Goal: Task Accomplishment & Management: Use online tool/utility

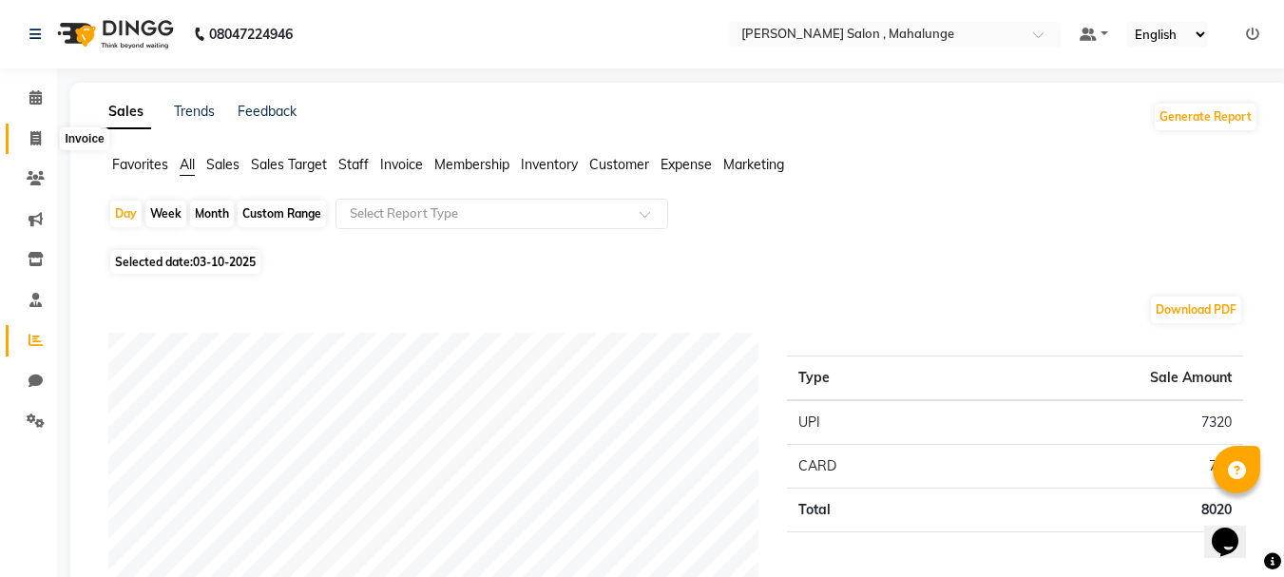
click at [40, 135] on icon at bounding box center [35, 138] width 10 height 14
select select "service"
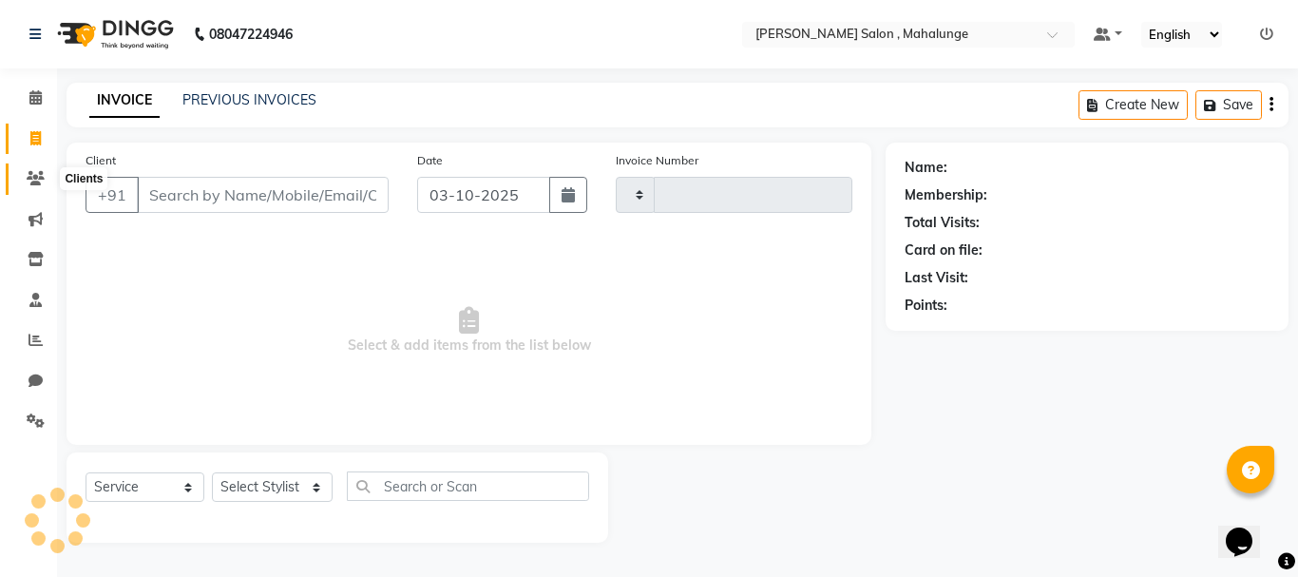
type input "1983"
click at [44, 182] on icon at bounding box center [36, 178] width 18 height 14
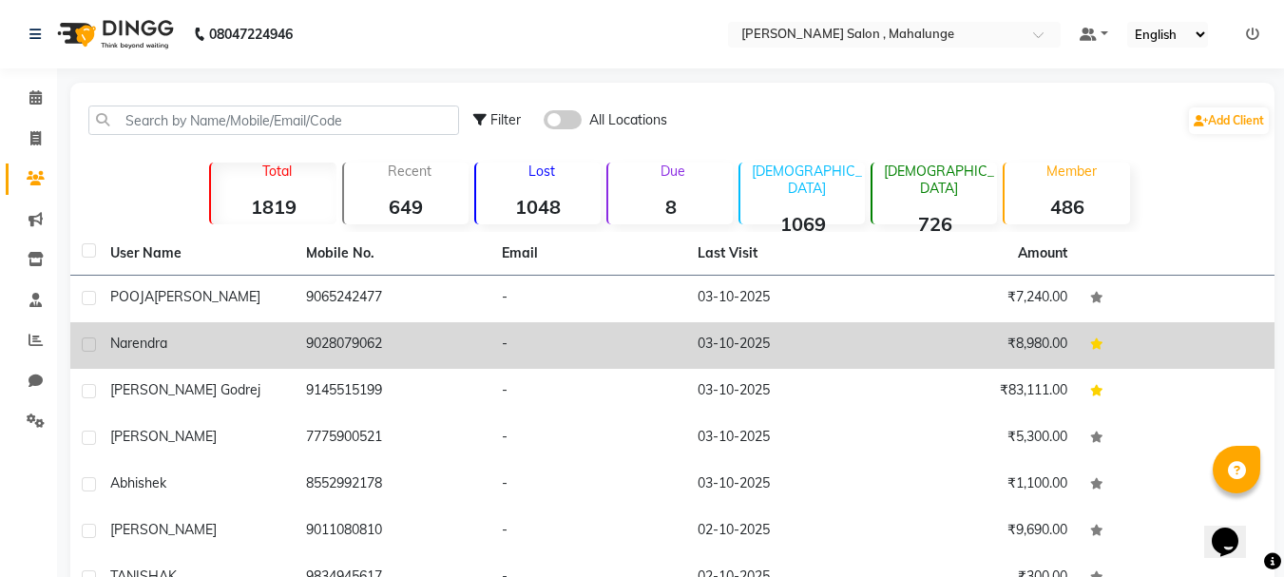
click at [360, 363] on td "9028079062" at bounding box center [393, 345] width 196 height 47
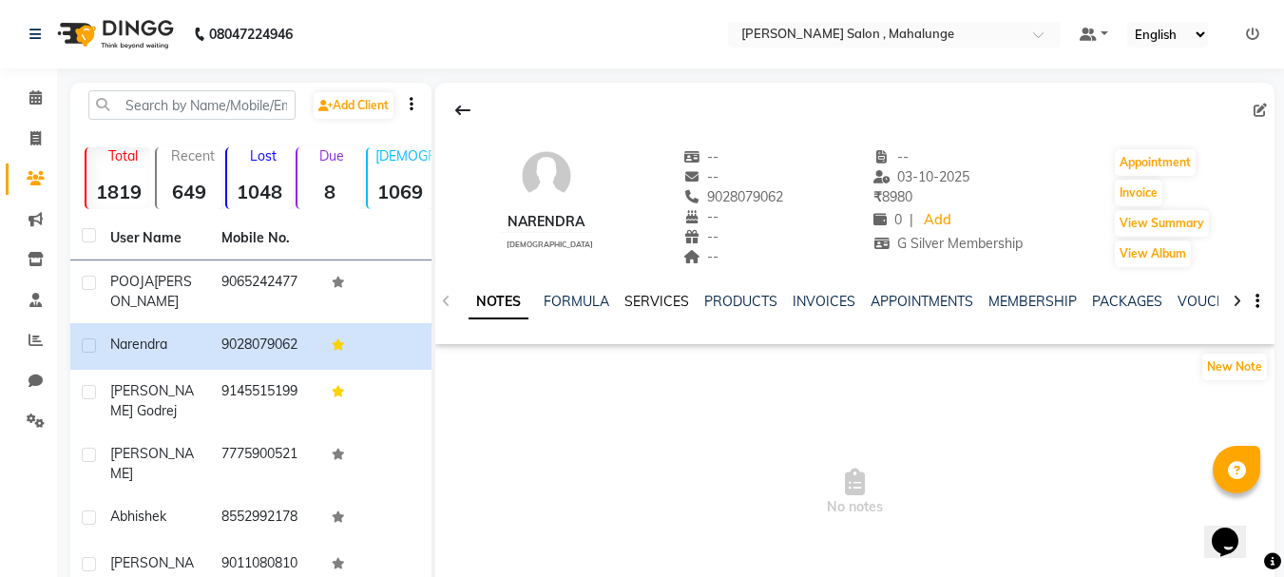
click at [644, 300] on link "SERVICES" at bounding box center [656, 301] width 65 height 17
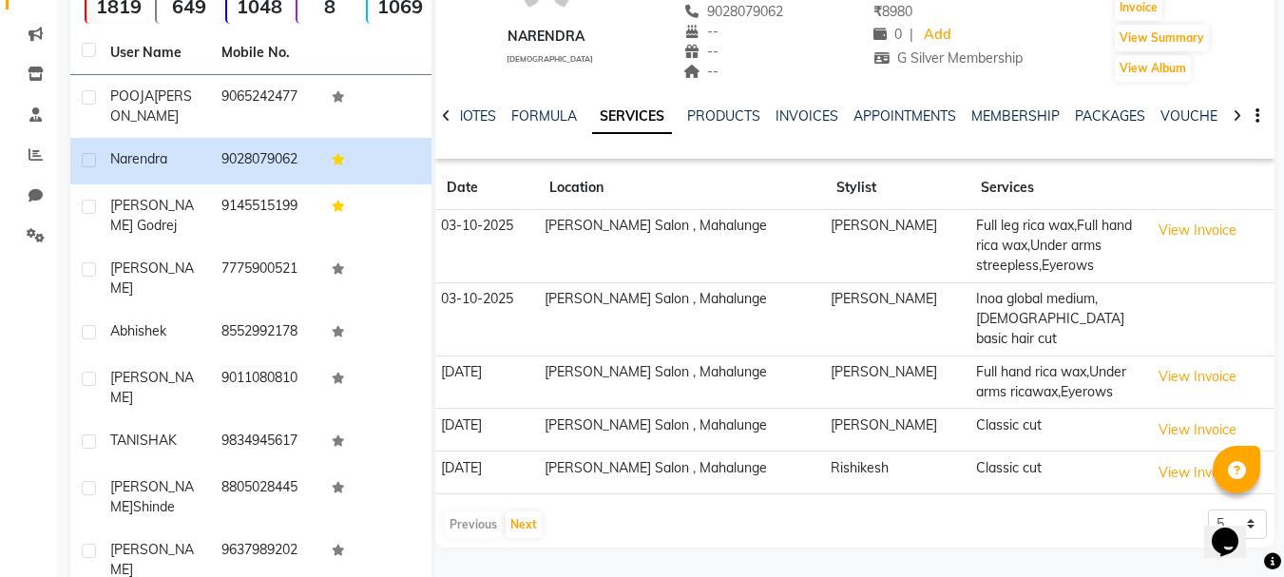
scroll to position [190, 0]
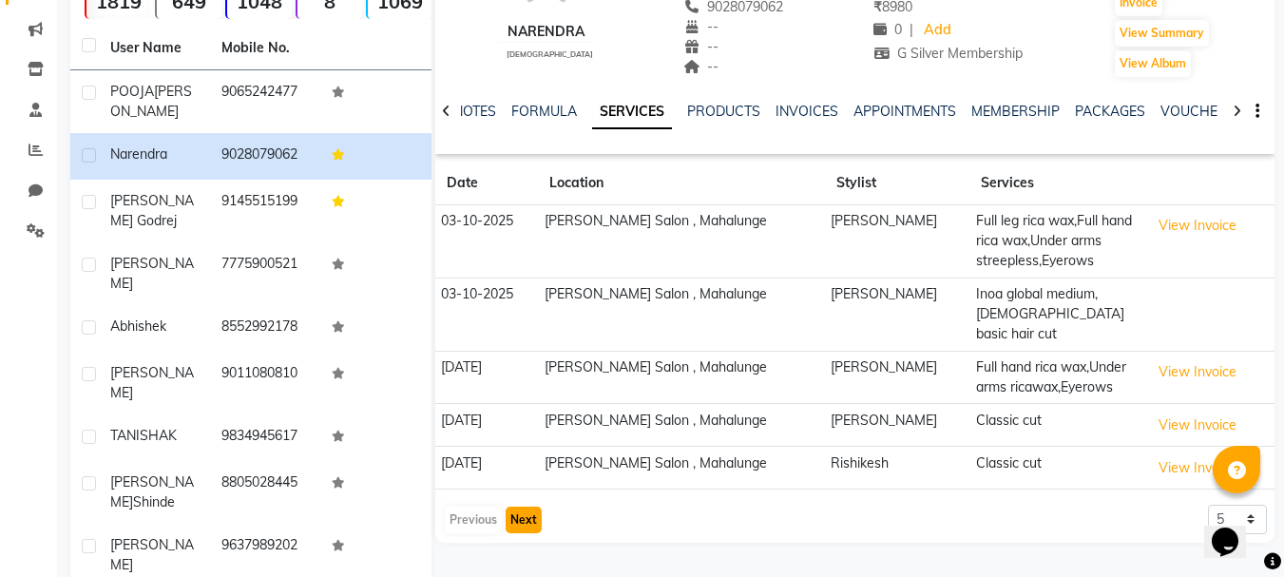
click at [529, 507] on button "Next" at bounding box center [524, 520] width 36 height 27
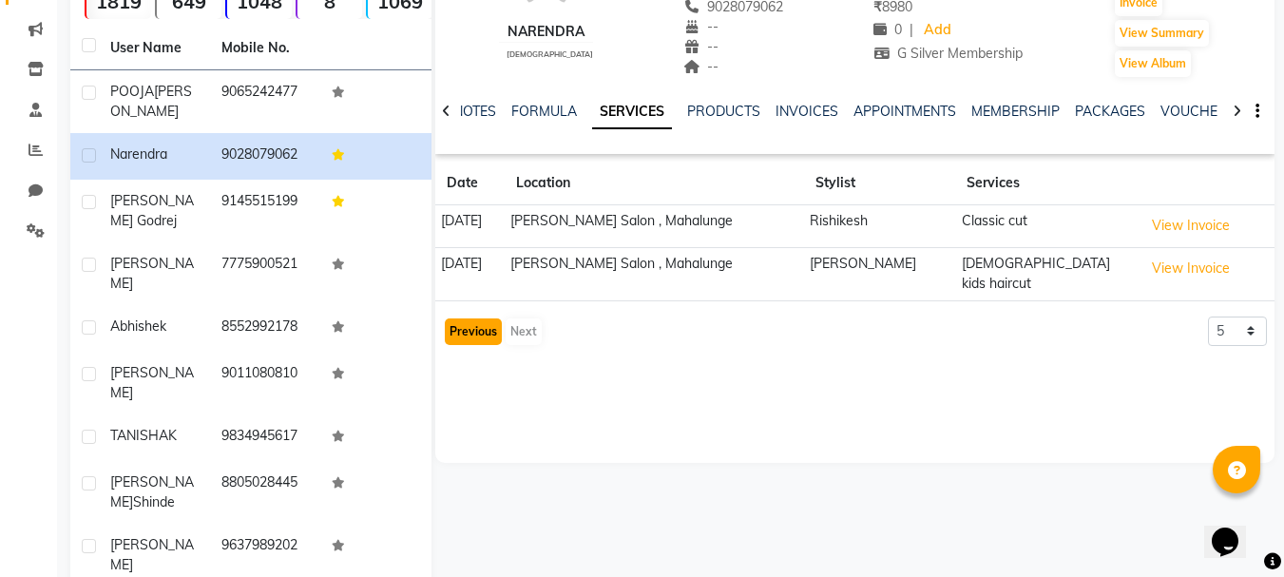
click at [489, 318] on button "Previous" at bounding box center [473, 331] width 57 height 27
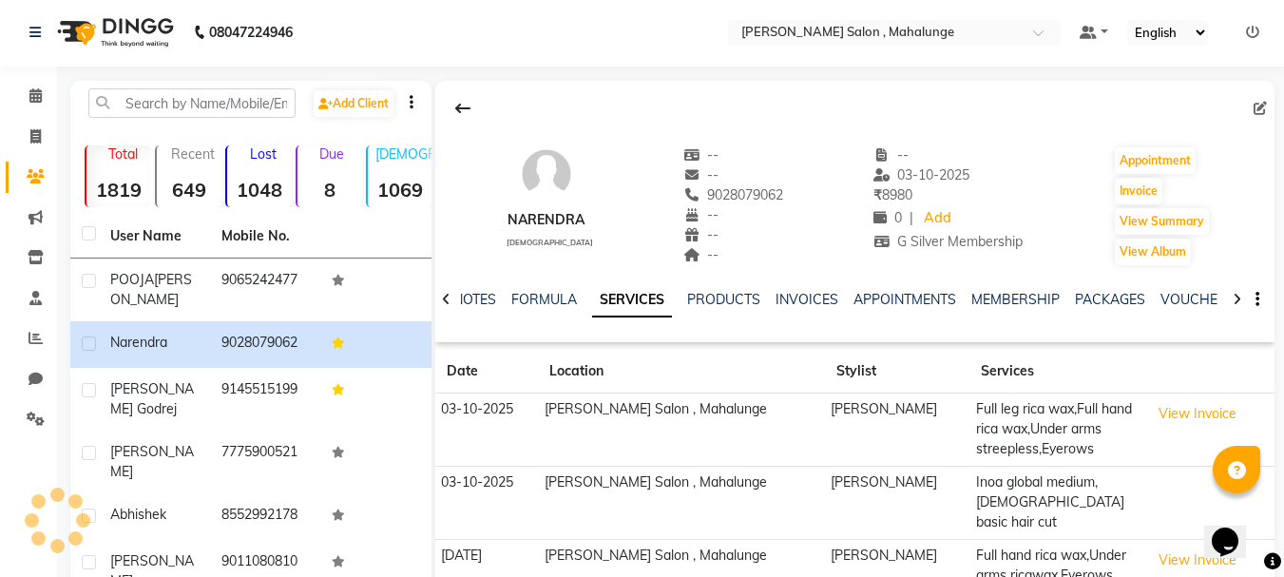
scroll to position [0, 0]
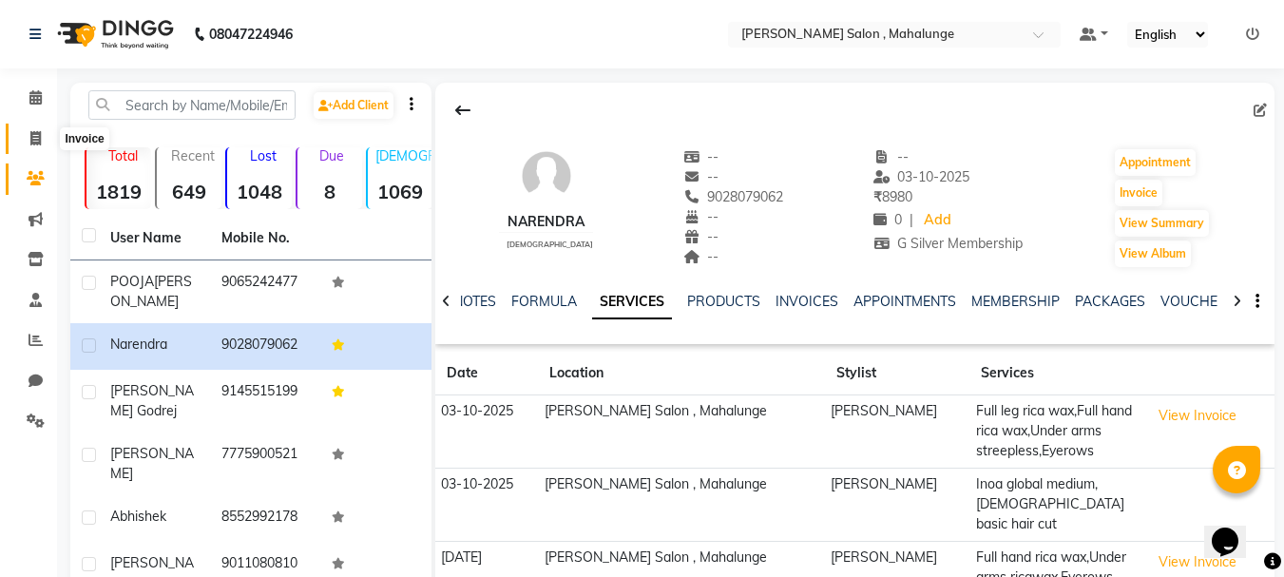
click at [46, 148] on span at bounding box center [35, 139] width 33 height 22
select select "service"
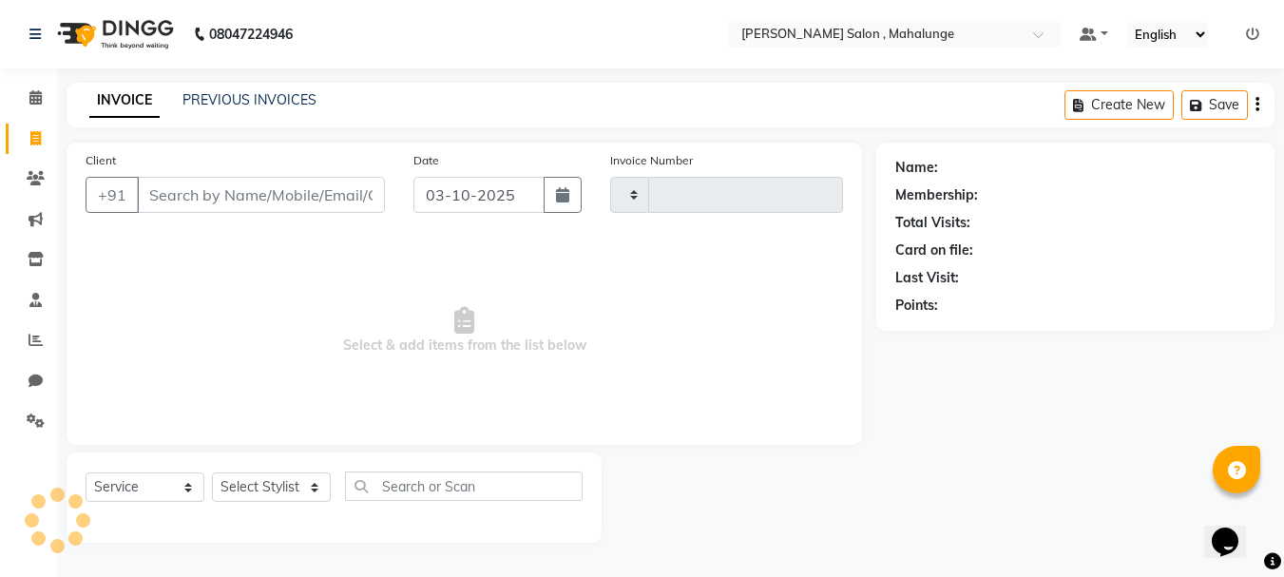
type input "1983"
select select "7250"
click at [37, 176] on icon at bounding box center [36, 178] width 18 height 14
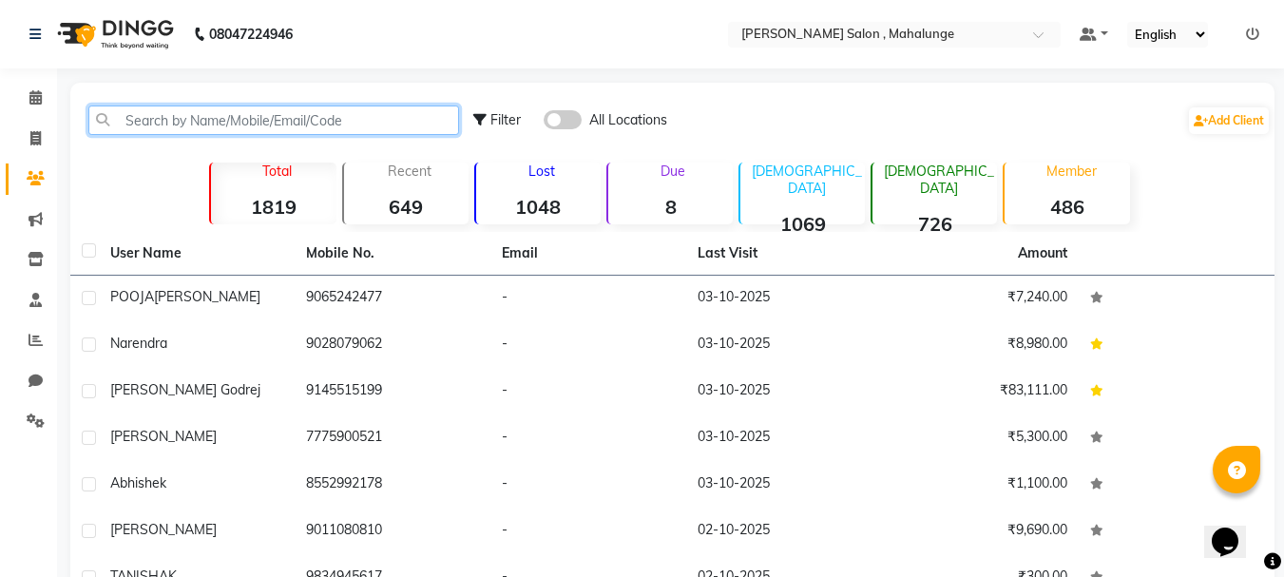
click at [248, 114] on input "text" at bounding box center [273, 119] width 371 height 29
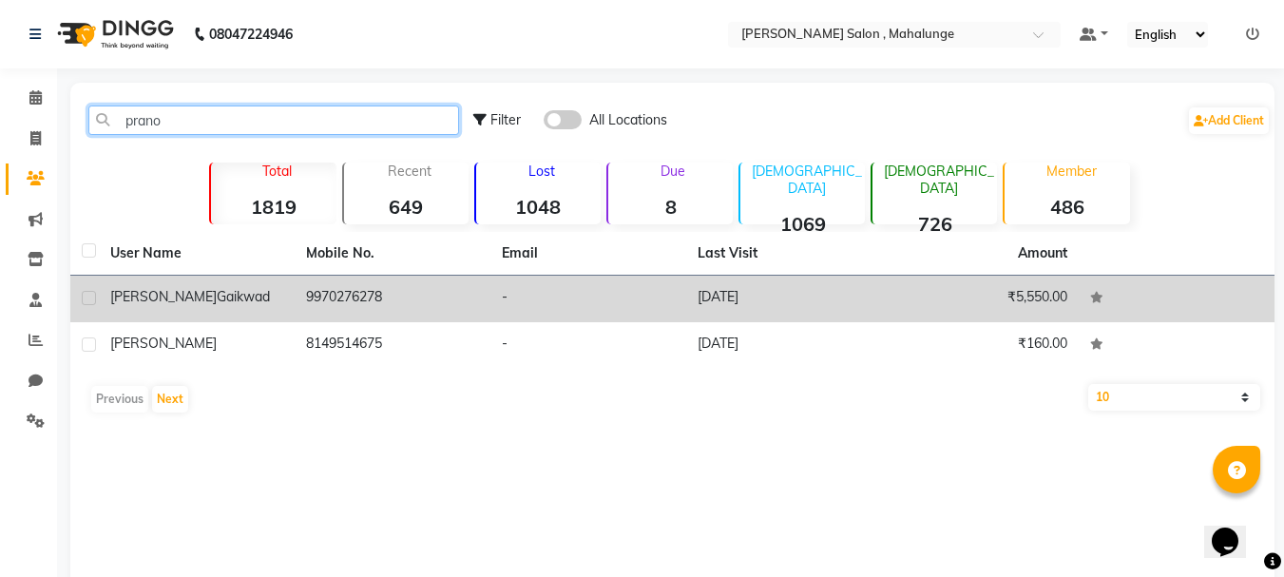
type input "prano"
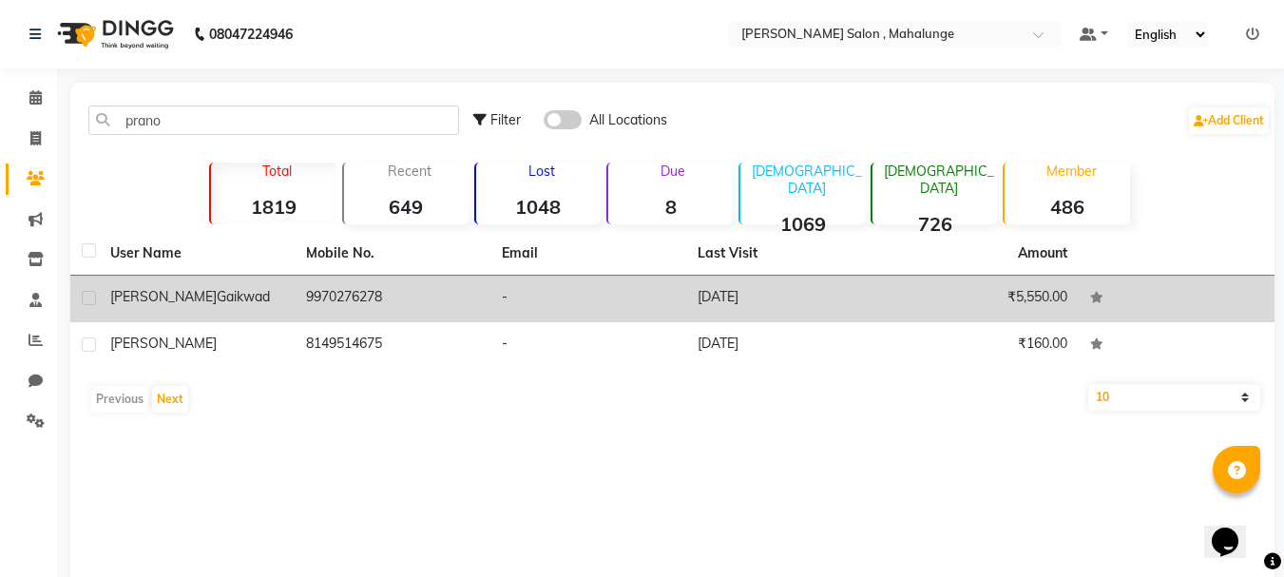
click at [528, 305] on td "-" at bounding box center [588, 299] width 196 height 47
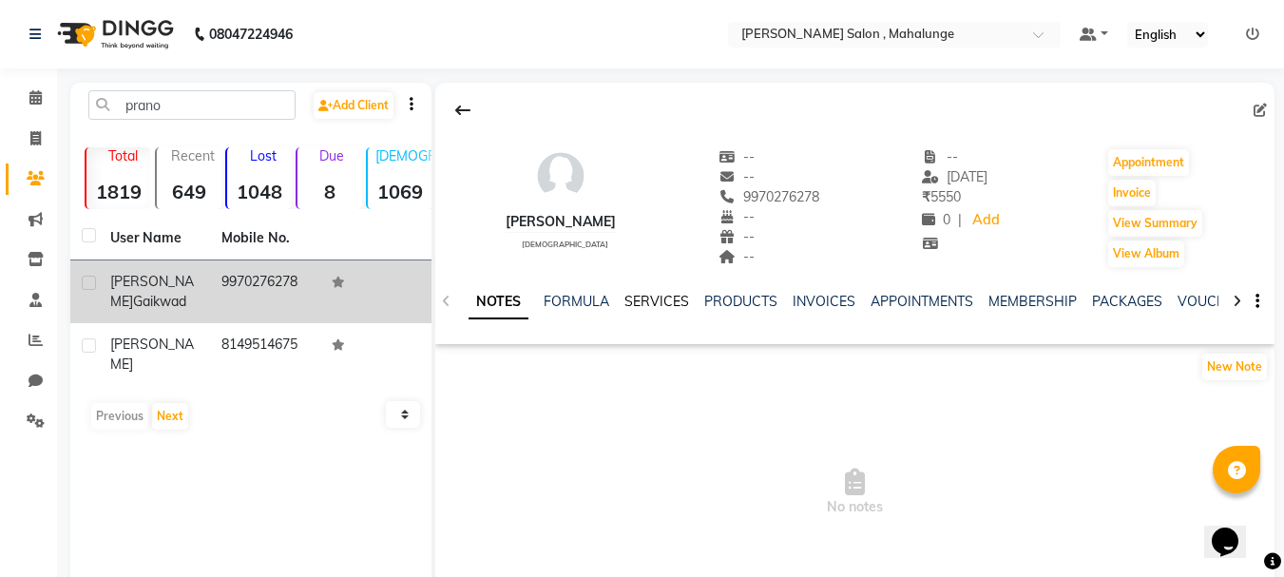
click at [667, 309] on link "SERVICES" at bounding box center [656, 301] width 65 height 17
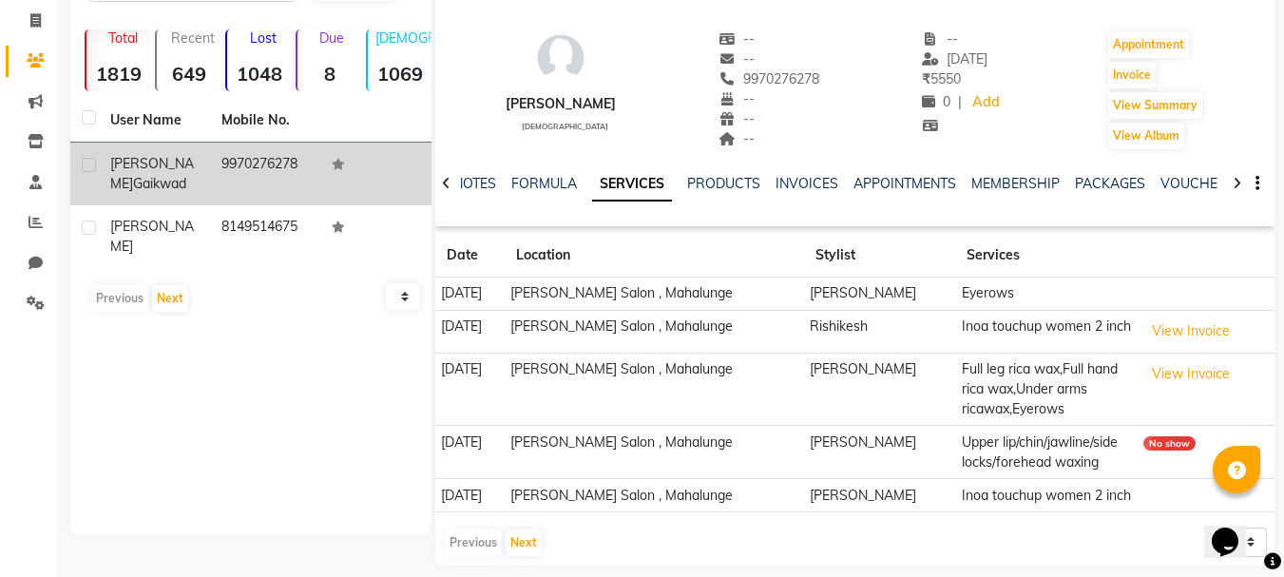
scroll to position [135, 0]
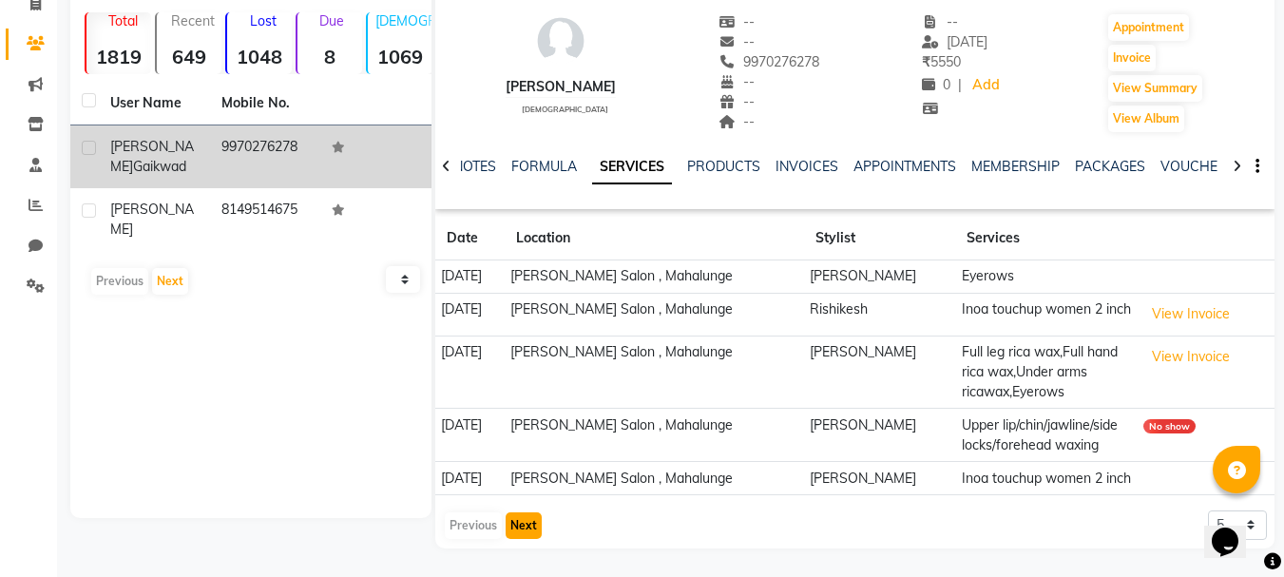
click at [527, 527] on button "Next" at bounding box center [524, 525] width 36 height 27
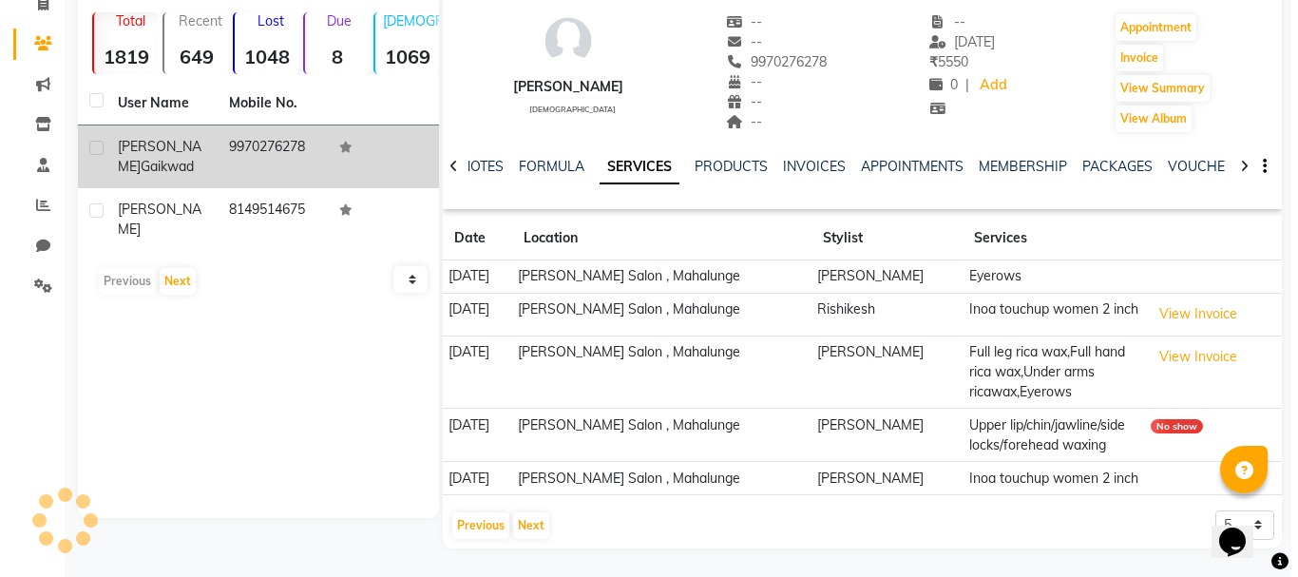
scroll to position [105, 0]
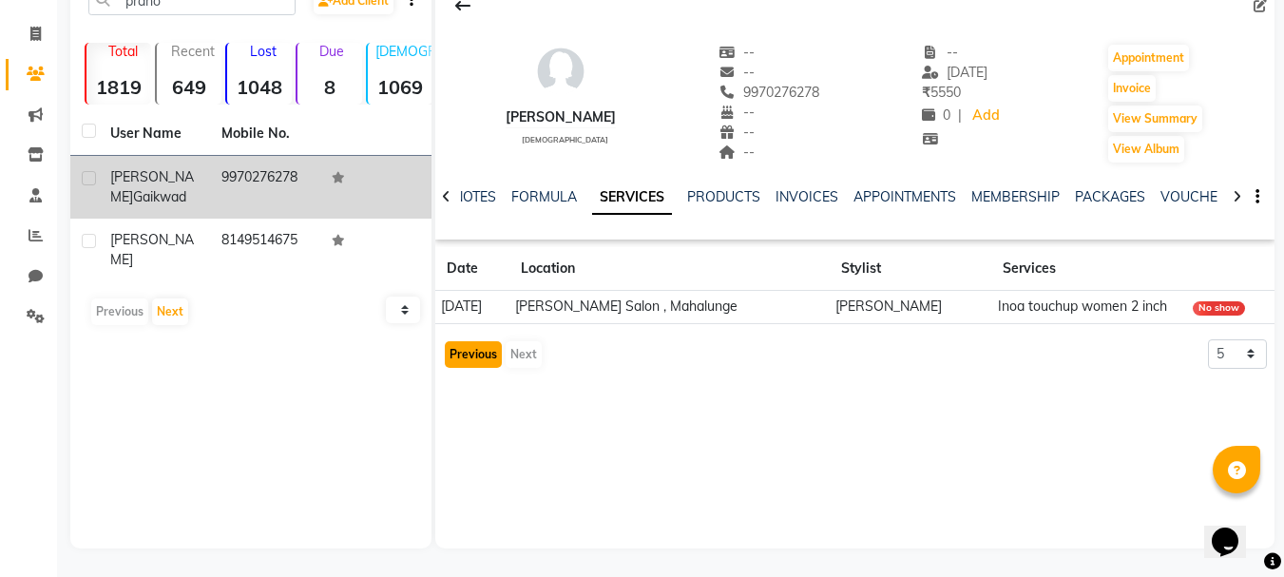
click at [498, 355] on button "Previous" at bounding box center [473, 354] width 57 height 27
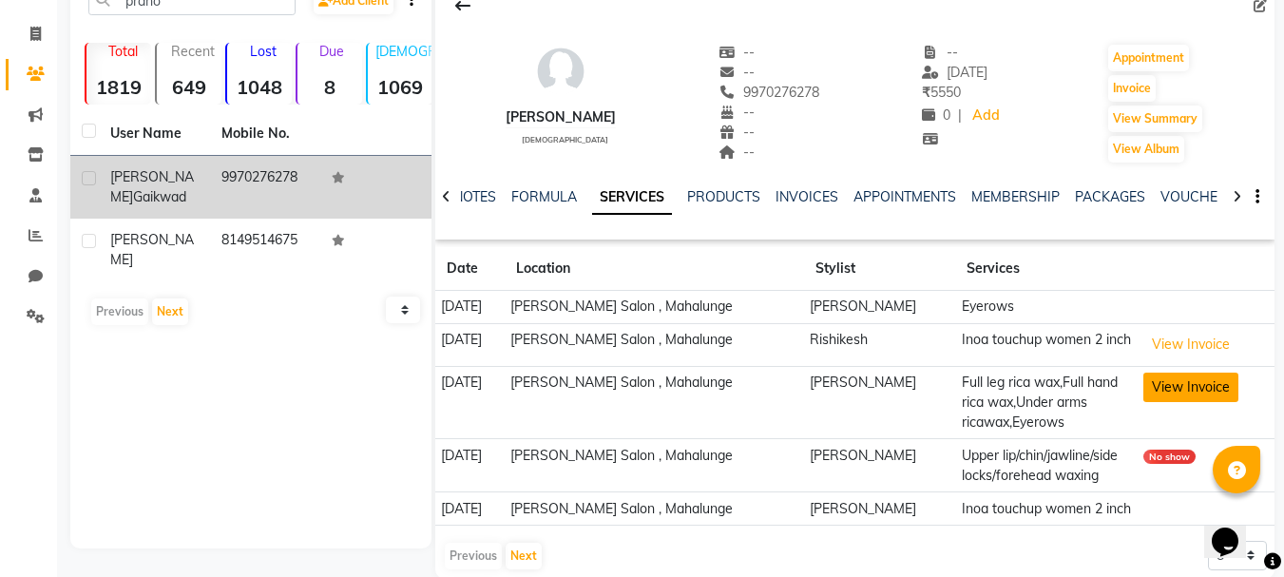
click at [1143, 392] on button "View Invoice" at bounding box center [1190, 387] width 95 height 29
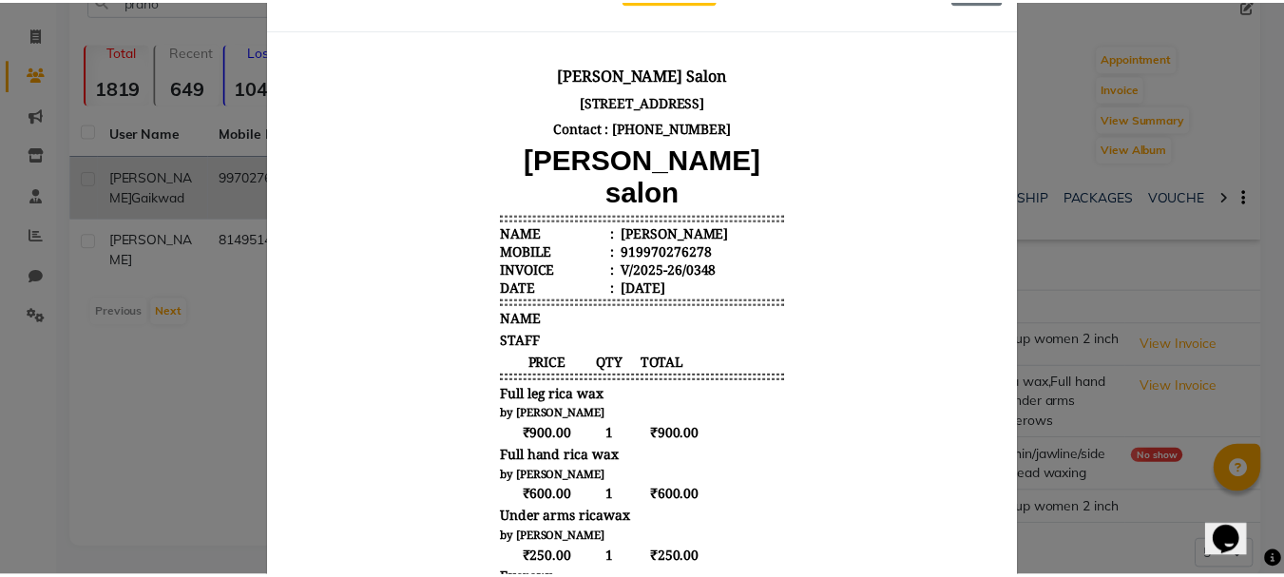
scroll to position [0, 0]
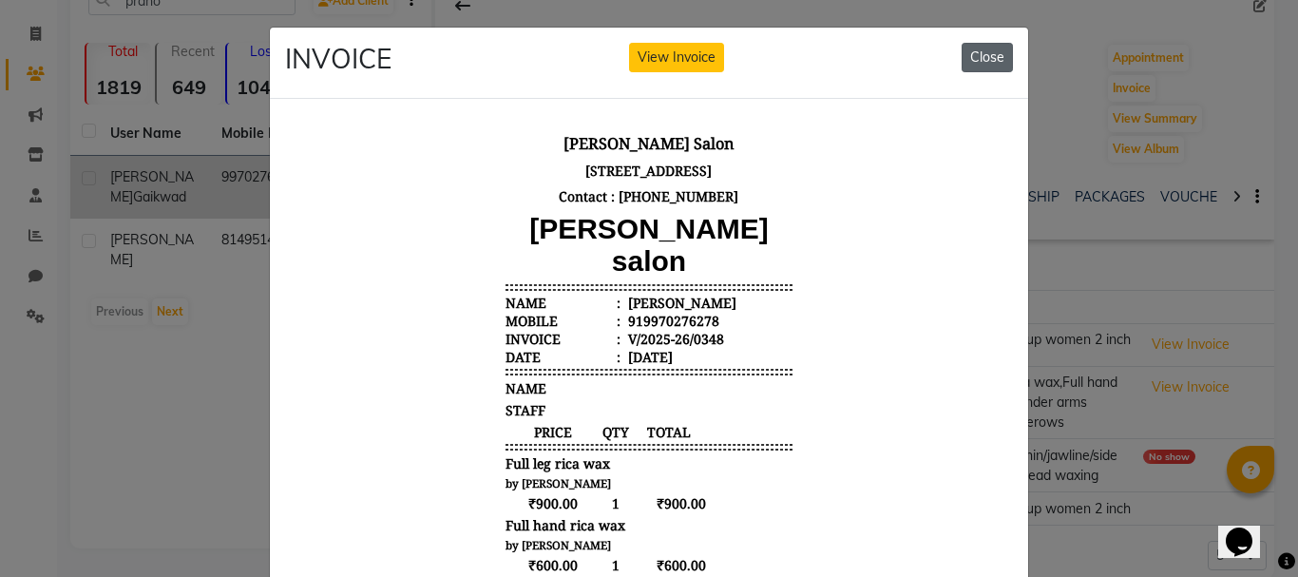
click at [976, 58] on button "Close" at bounding box center [987, 57] width 51 height 29
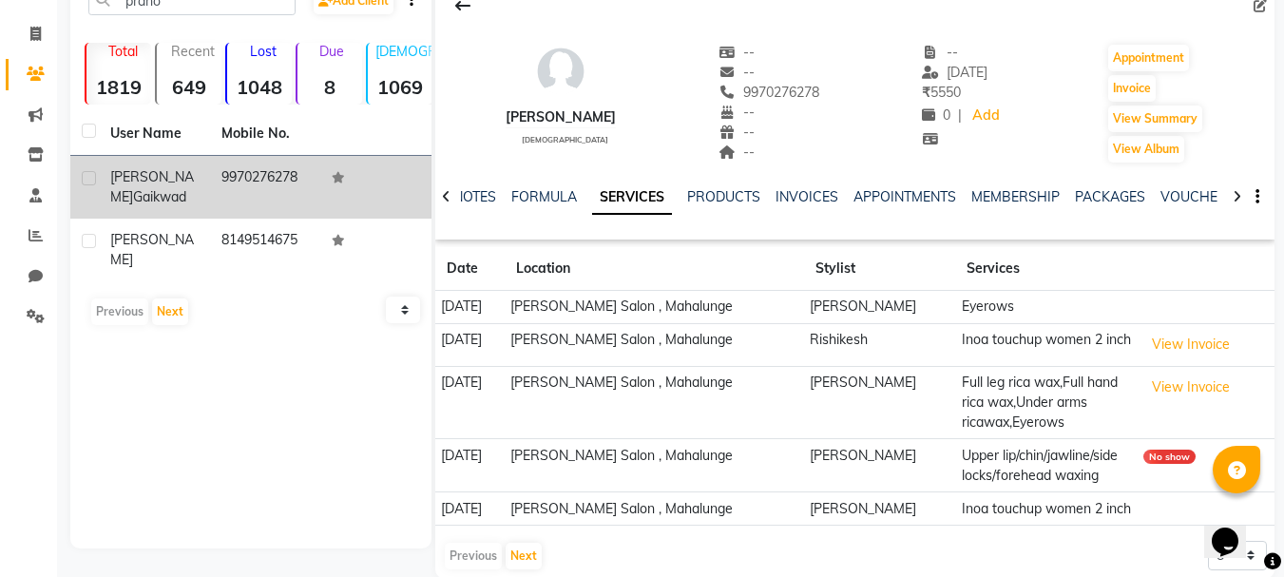
scroll to position [135, 0]
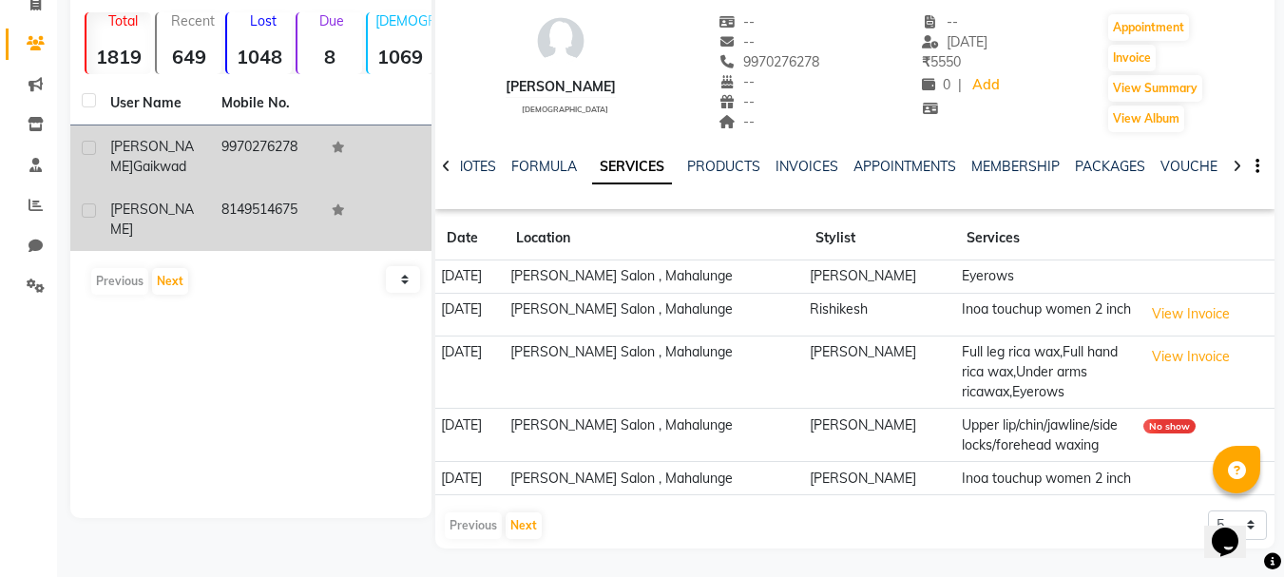
click at [185, 220] on td "[PERSON_NAME]" at bounding box center [154, 219] width 111 height 63
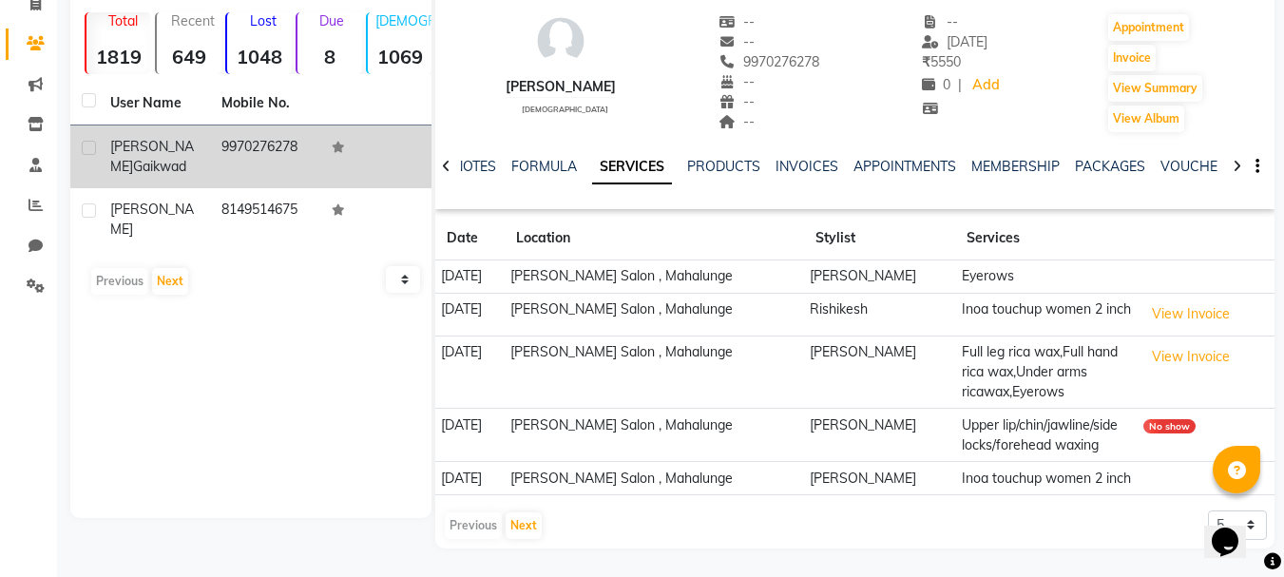
scroll to position [105, 0]
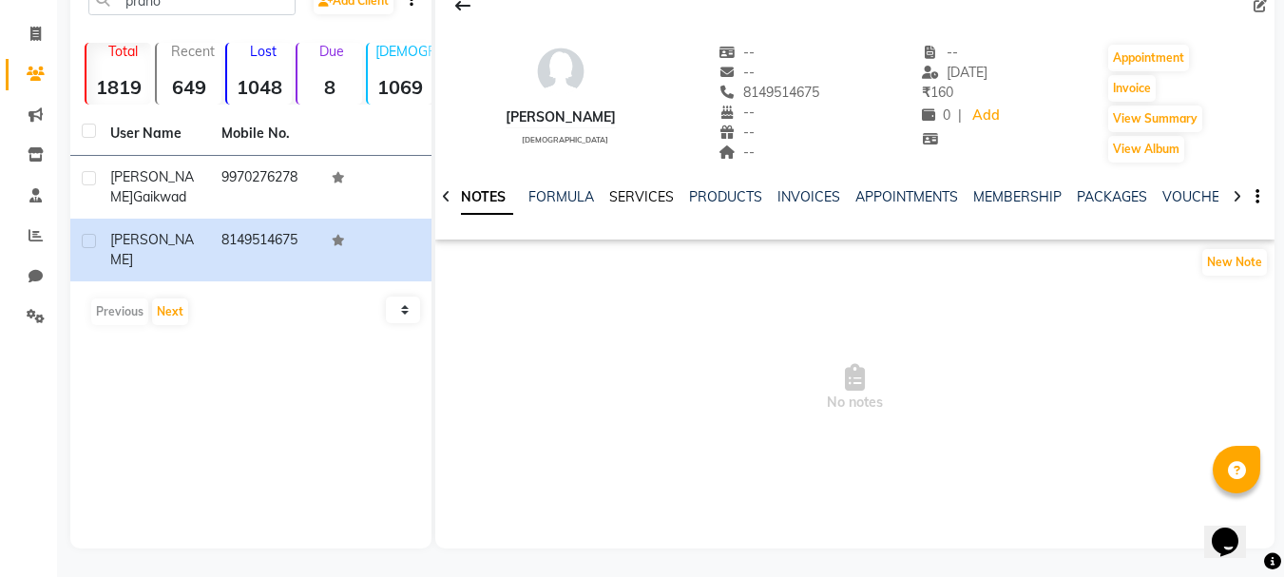
click at [634, 204] on link "SERVICES" at bounding box center [641, 196] width 65 height 17
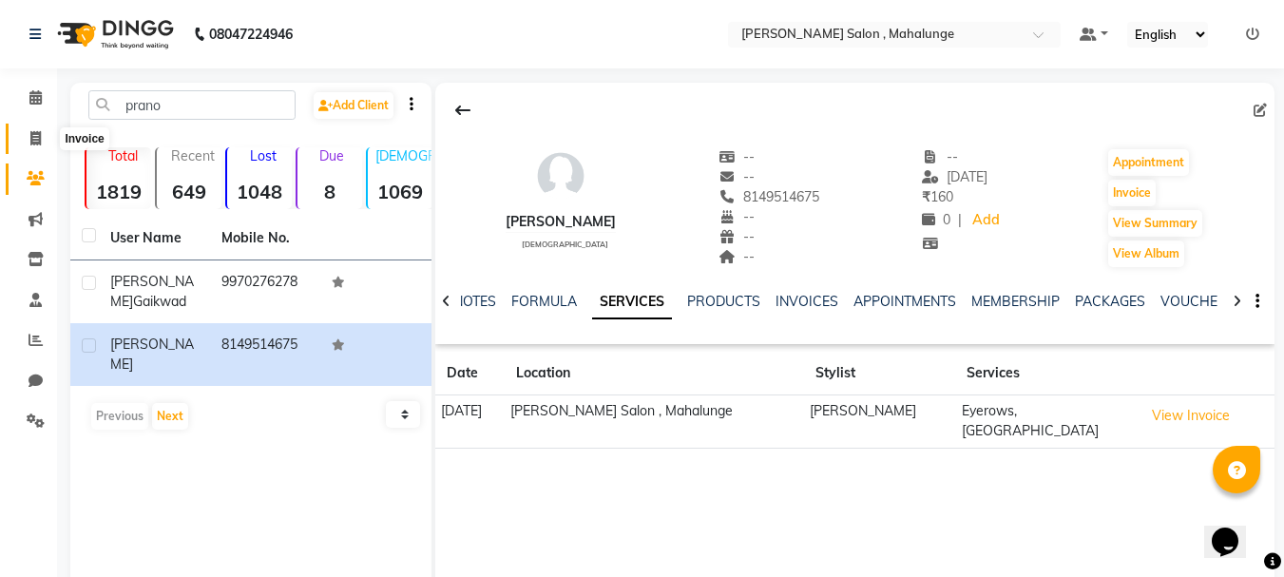
click at [35, 148] on span at bounding box center [35, 139] width 33 height 22
select select "7250"
select select "service"
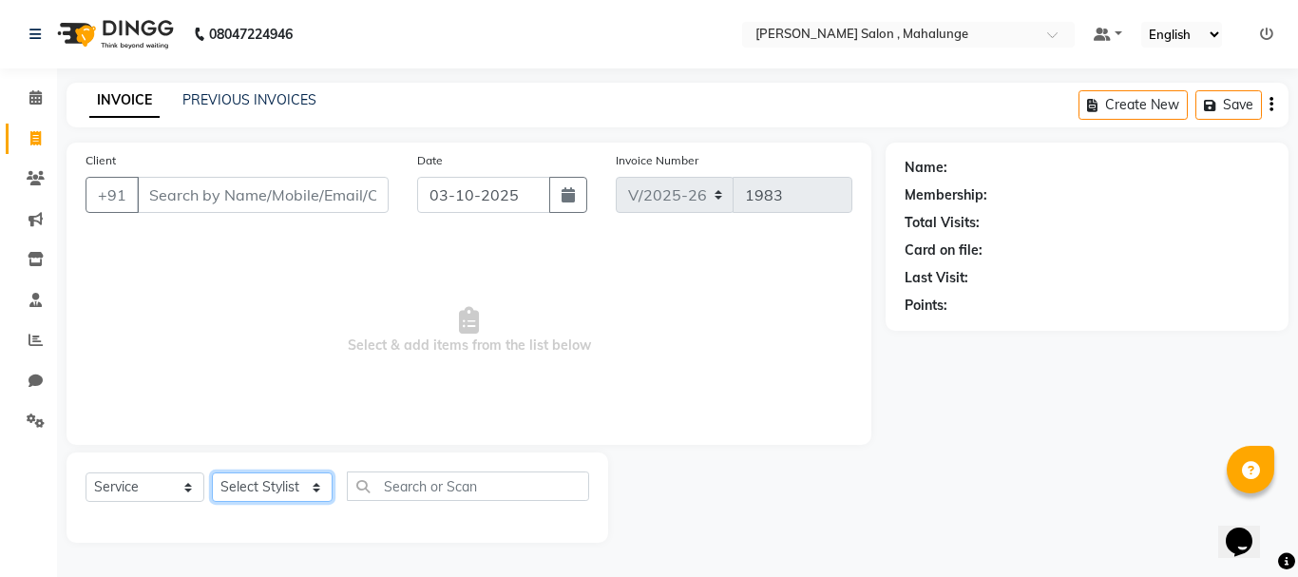
click at [264, 488] on select "Select Stylist admin godrej [PERSON_NAME] [PERSON_NAME] [PERSON_NAME] [PERSON_N…" at bounding box center [272, 486] width 121 height 29
select select "76518"
click at [212, 472] on select "Select Stylist admin godrej [PERSON_NAME] [PERSON_NAME] [PERSON_NAME] [PERSON_N…" at bounding box center [272, 486] width 121 height 29
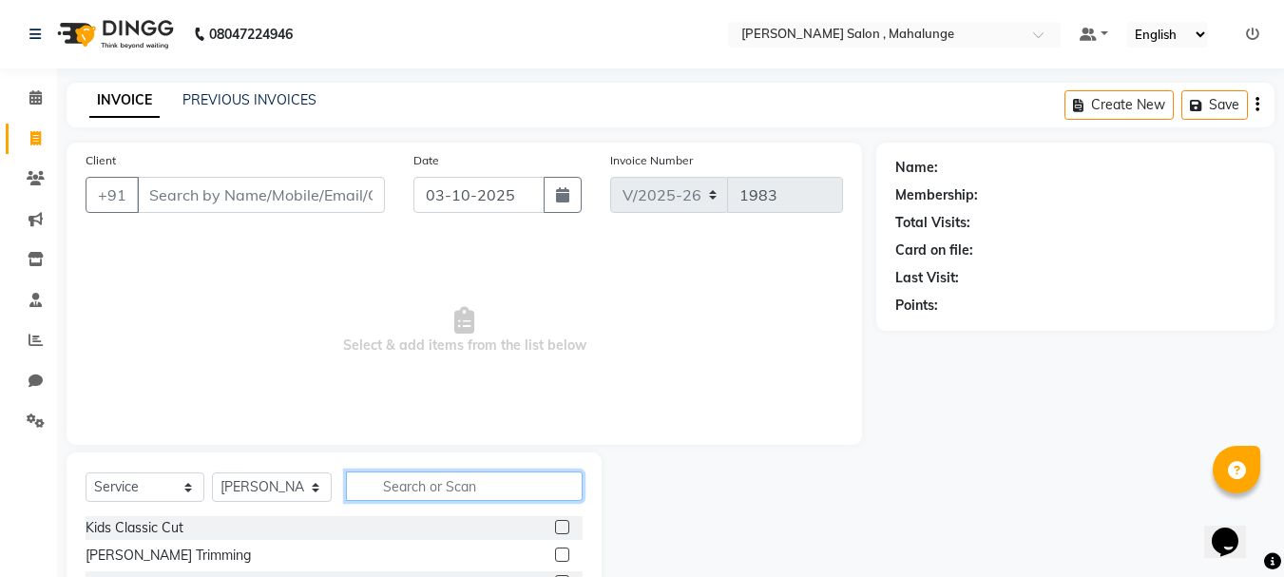
click at [433, 477] on input "text" at bounding box center [464, 485] width 237 height 29
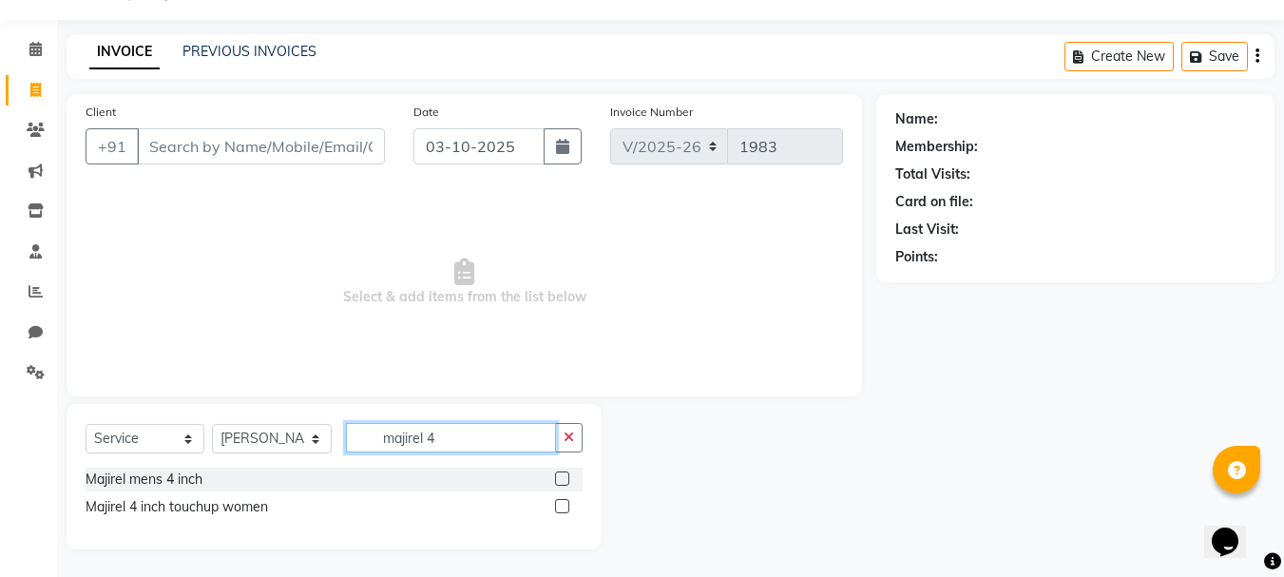
scroll to position [49, 0]
type input "majirel 4"
click at [560, 503] on label at bounding box center [562, 505] width 14 height 14
click at [560, 503] on input "checkbox" at bounding box center [561, 506] width 12 height 12
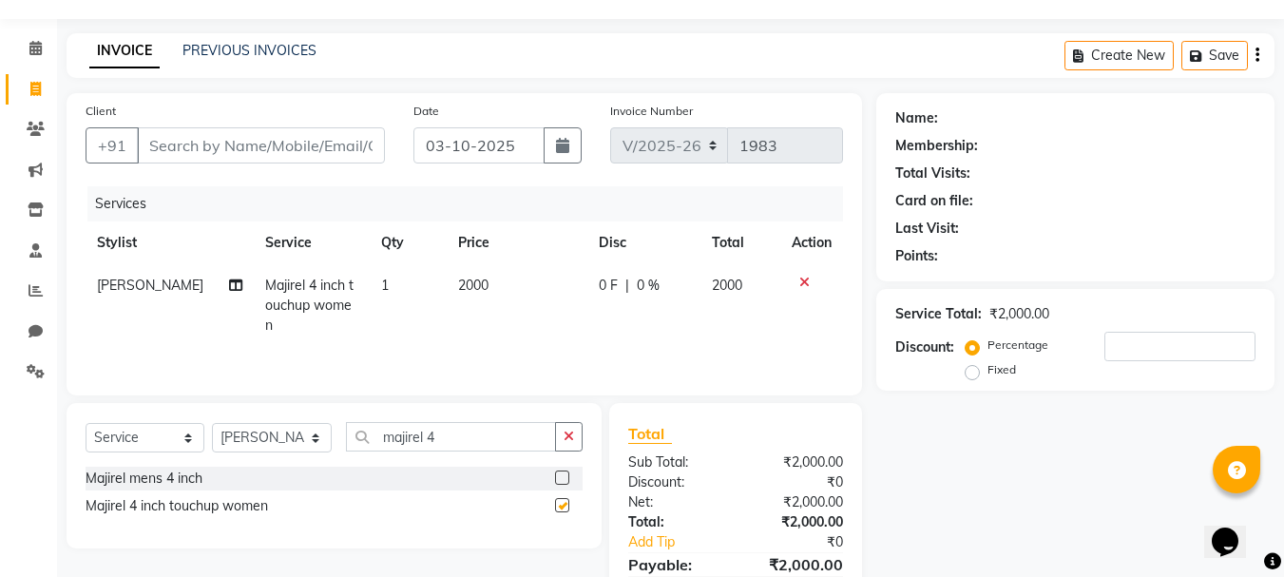
checkbox input "false"
click at [295, 142] on input "Client" at bounding box center [261, 145] width 248 height 36
type input "9"
type input "0"
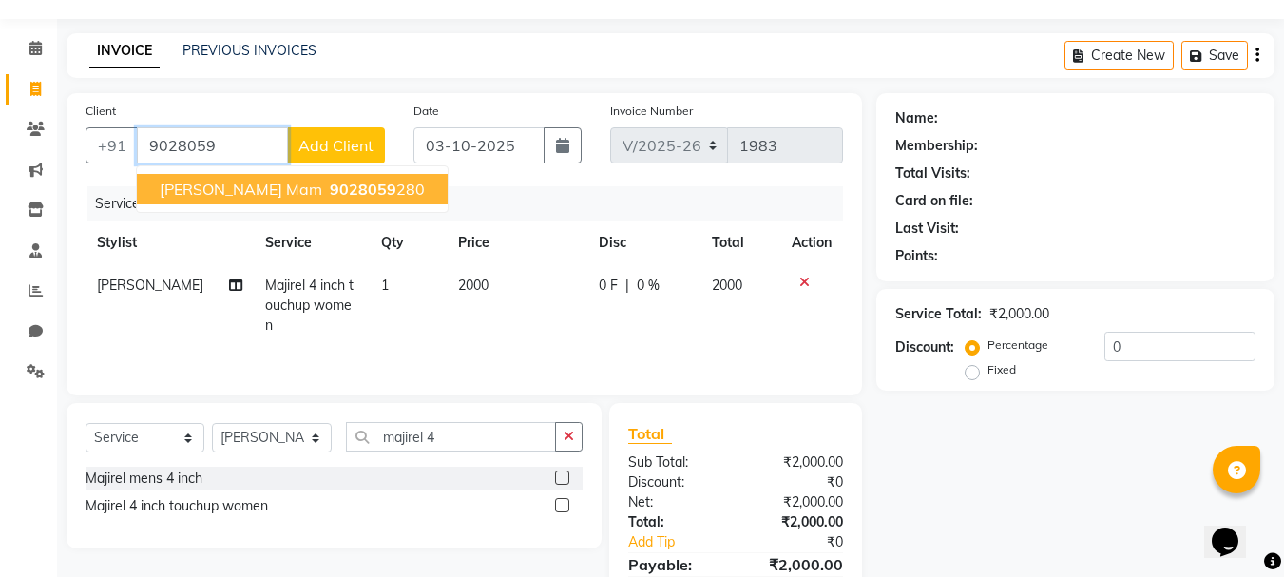
click at [330, 191] on span "9028059" at bounding box center [363, 189] width 67 height 19
type input "9028059280"
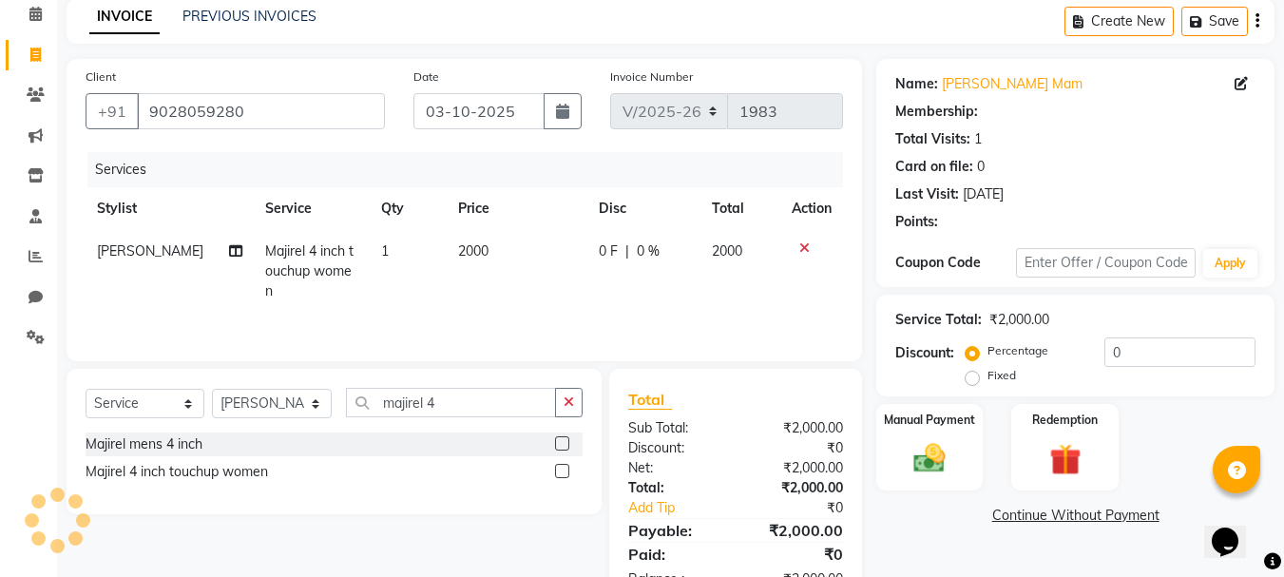
scroll to position [144, 0]
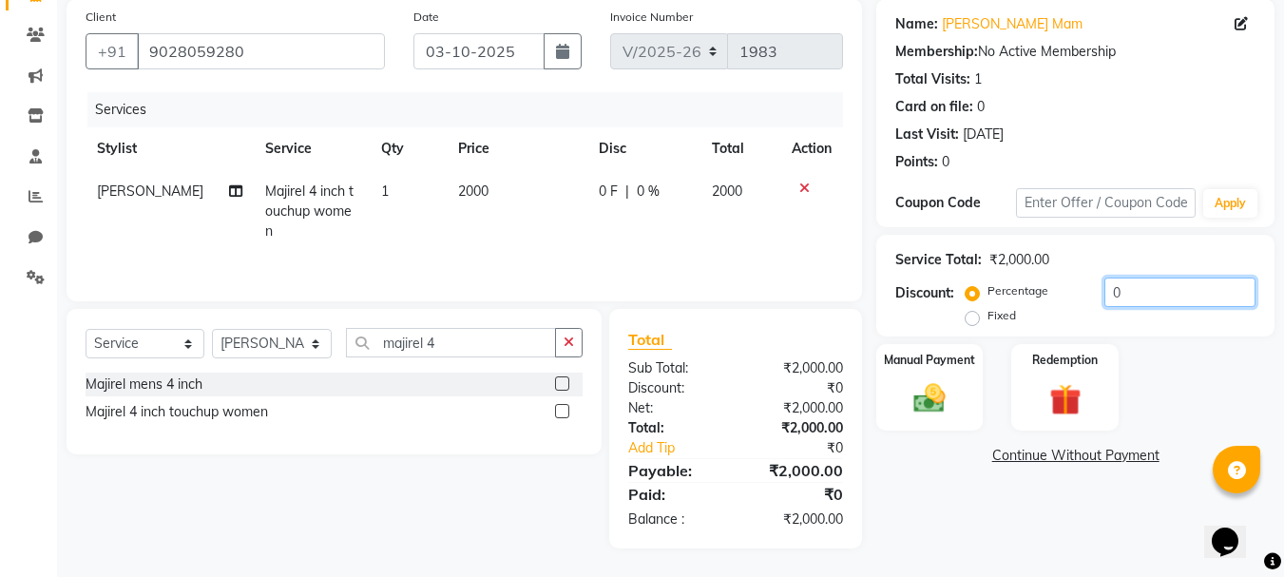
click at [1158, 296] on input "0" at bounding box center [1179, 292] width 151 height 29
type input "4"
type input "5"
type input "10"
click at [934, 399] on img at bounding box center [929, 398] width 53 height 38
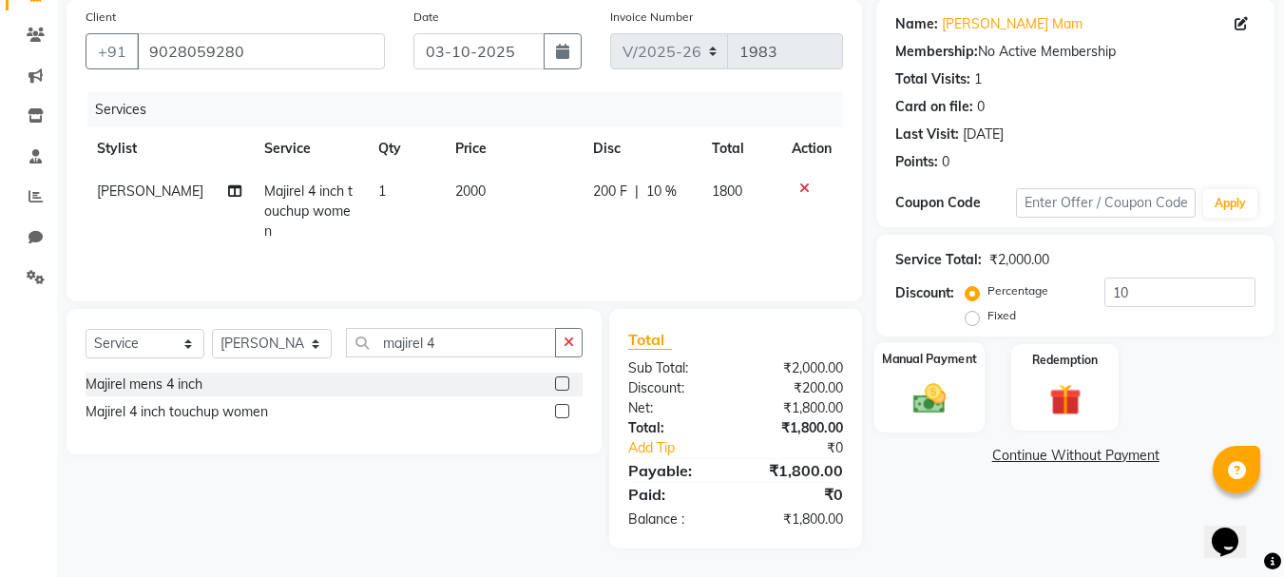
click at [934, 399] on img at bounding box center [929, 398] width 53 height 38
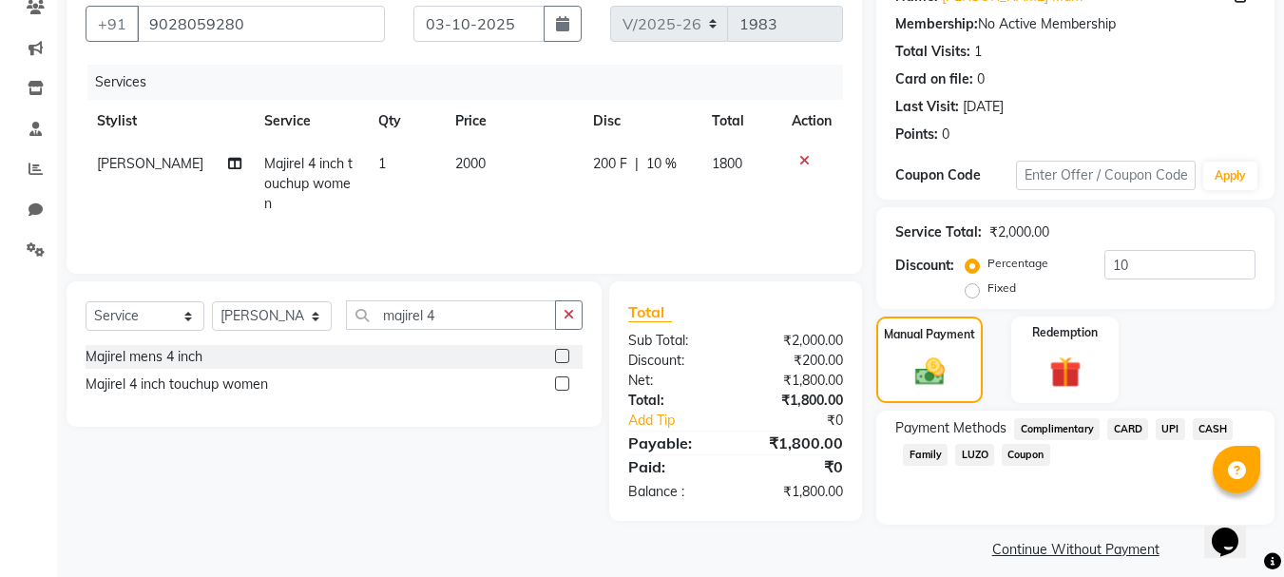
scroll to position [186, 0]
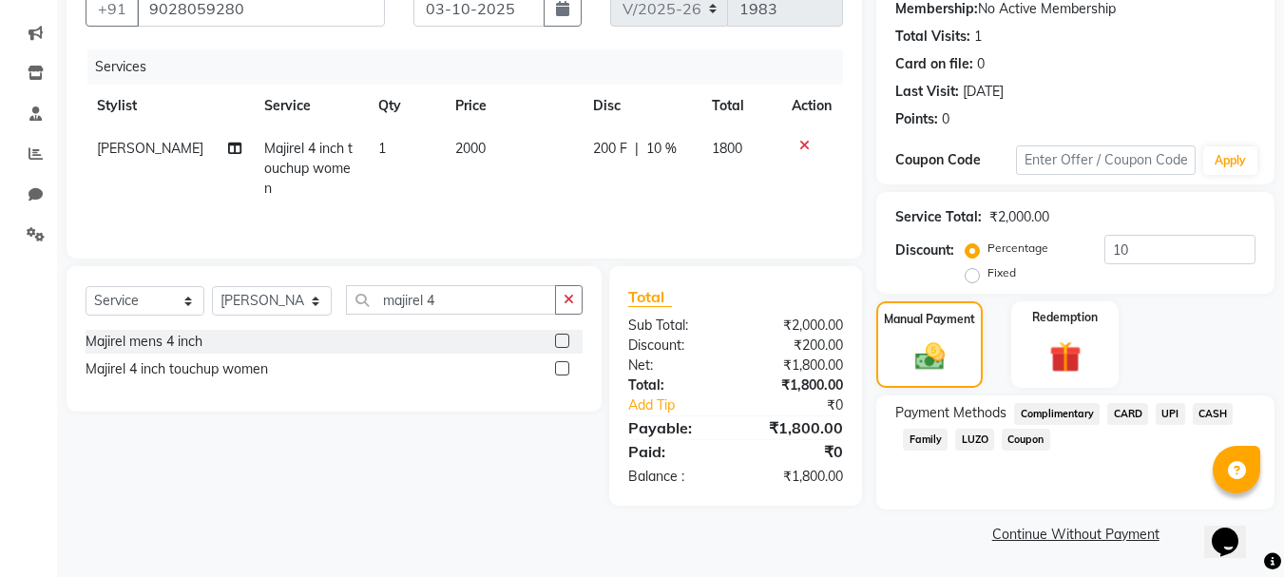
click at [1171, 417] on span "UPI" at bounding box center [1170, 414] width 29 height 22
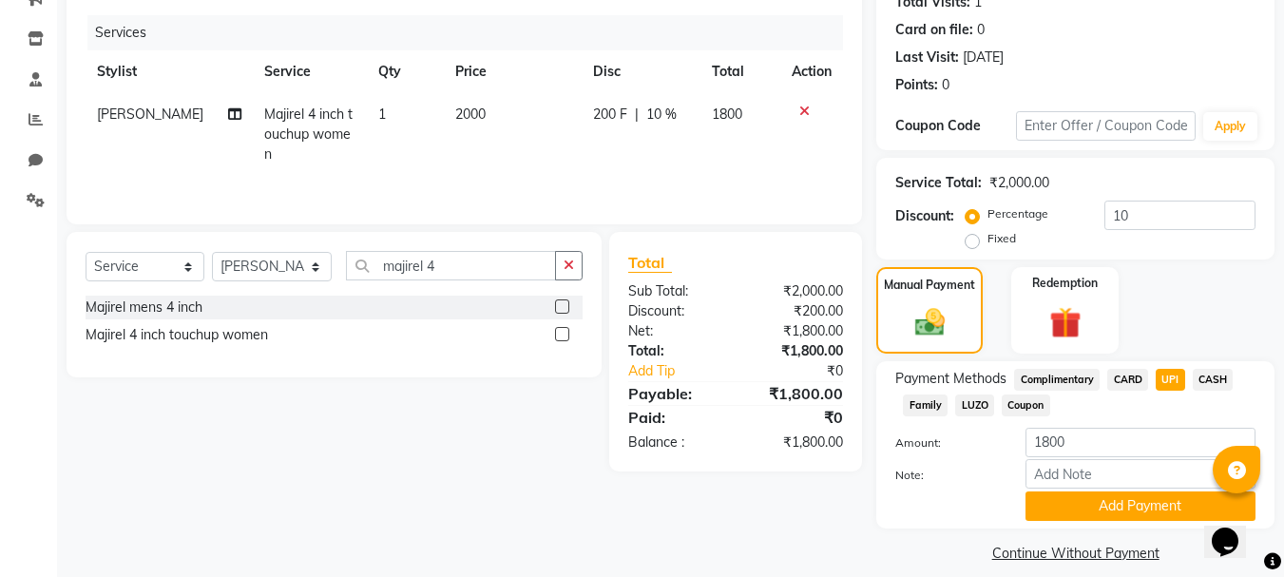
scroll to position [240, 0]
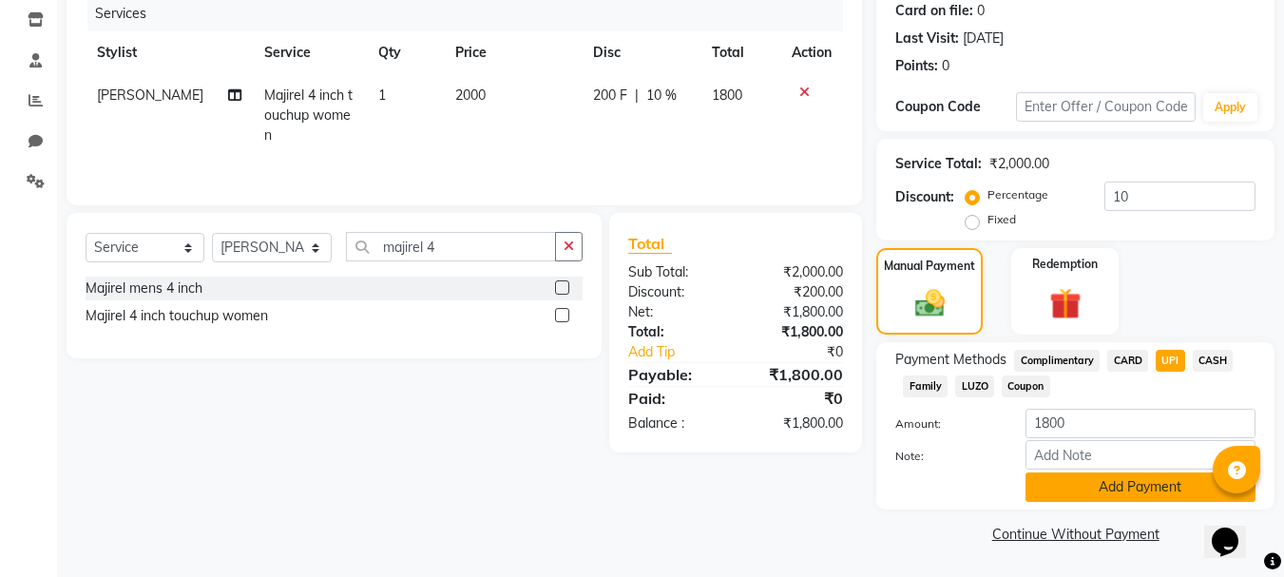
click at [1122, 476] on button "Add Payment" at bounding box center [1141, 486] width 230 height 29
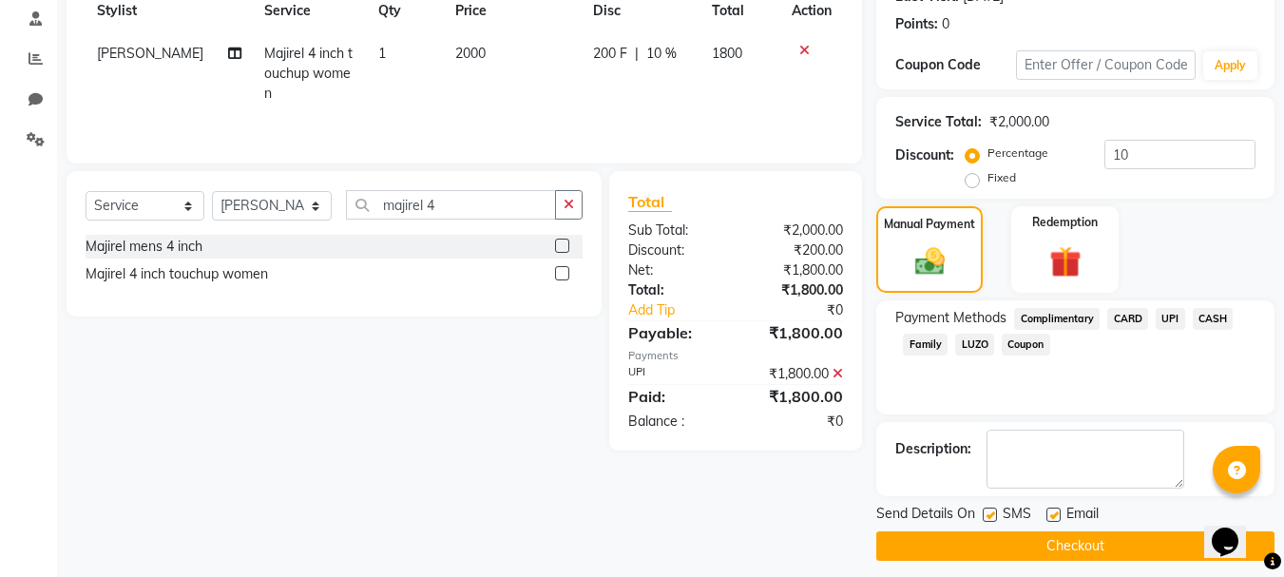
scroll to position [294, 0]
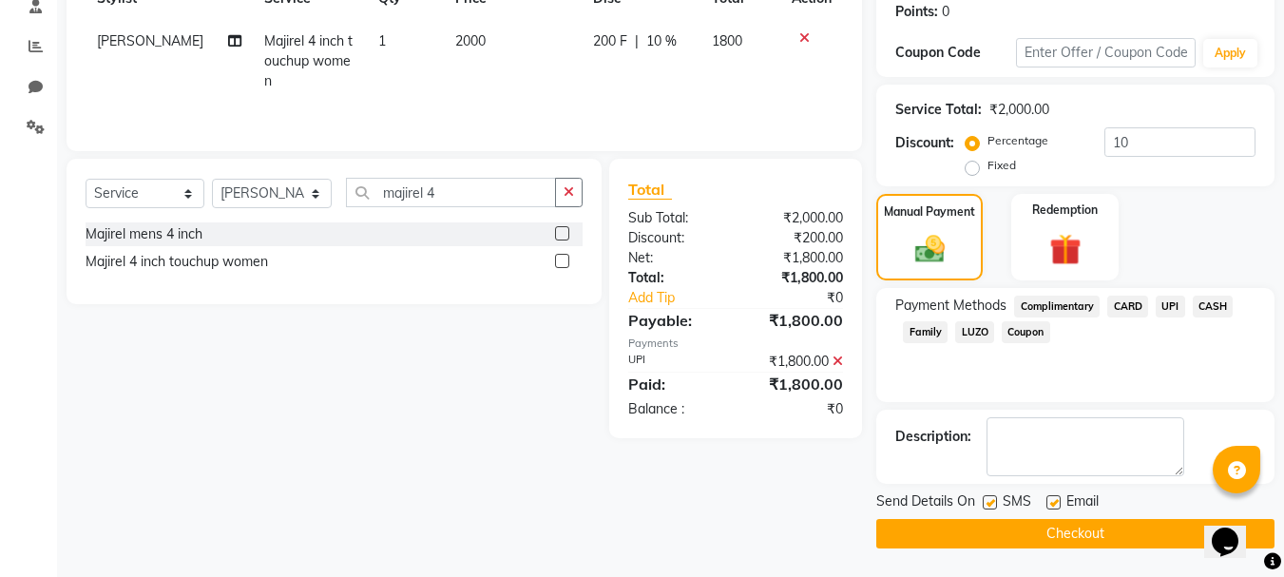
click at [1128, 540] on button "Checkout" at bounding box center [1075, 533] width 398 height 29
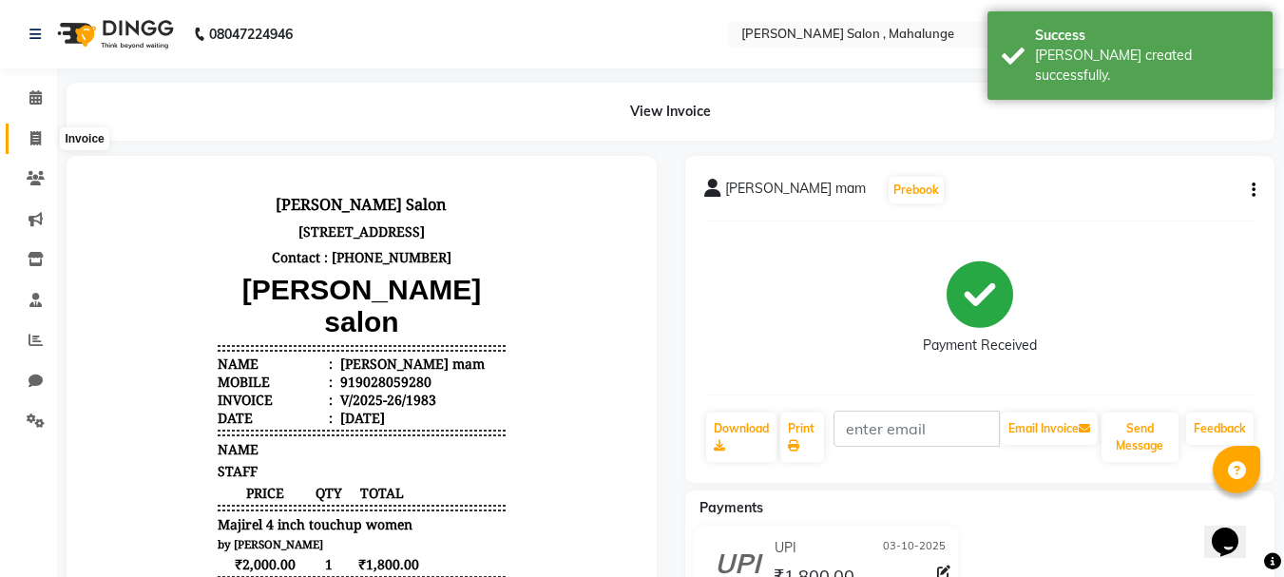
click at [33, 132] on icon at bounding box center [35, 138] width 10 height 14
select select "service"
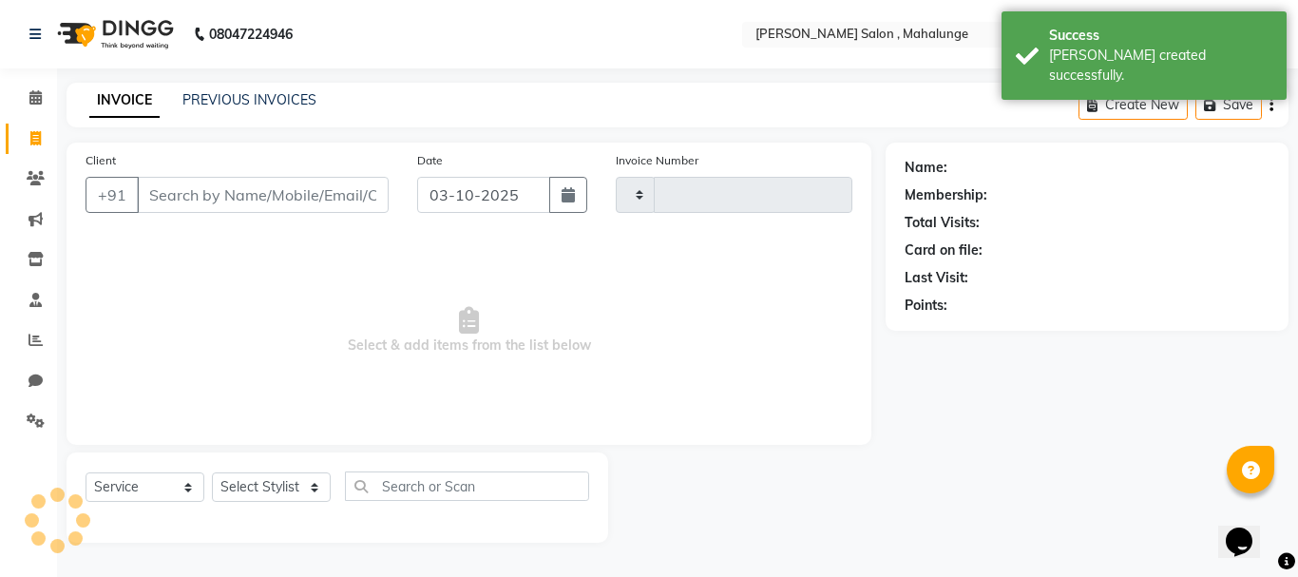
type input "1984"
select select "7250"
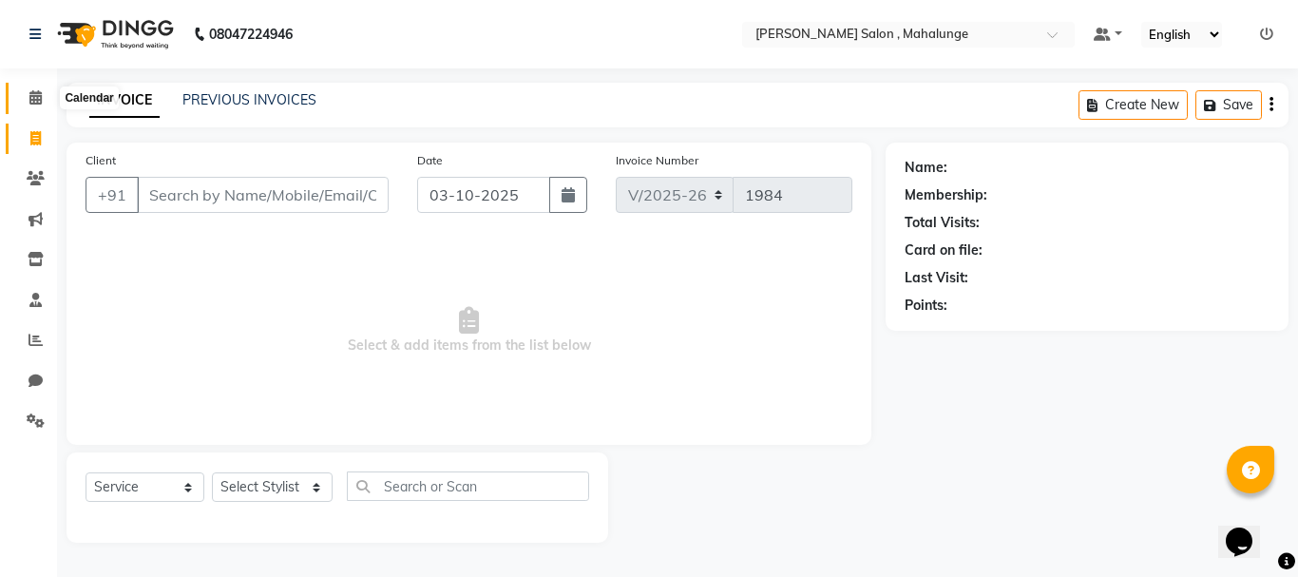
click at [38, 92] on icon at bounding box center [35, 97] width 12 height 14
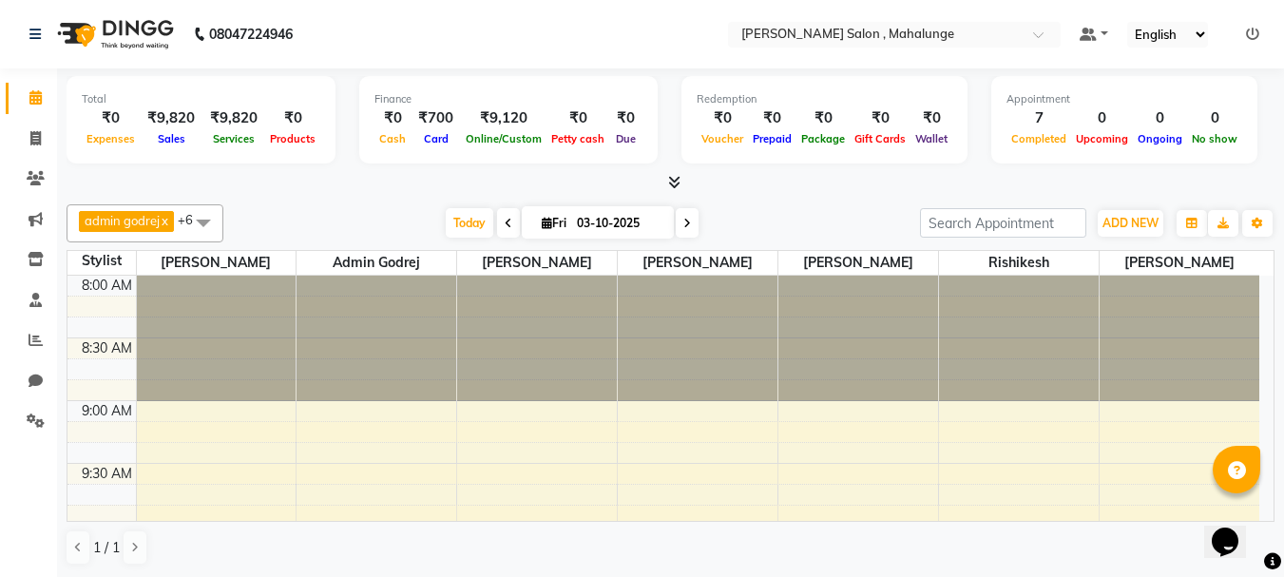
click at [1251, 32] on icon at bounding box center [1252, 34] width 13 height 13
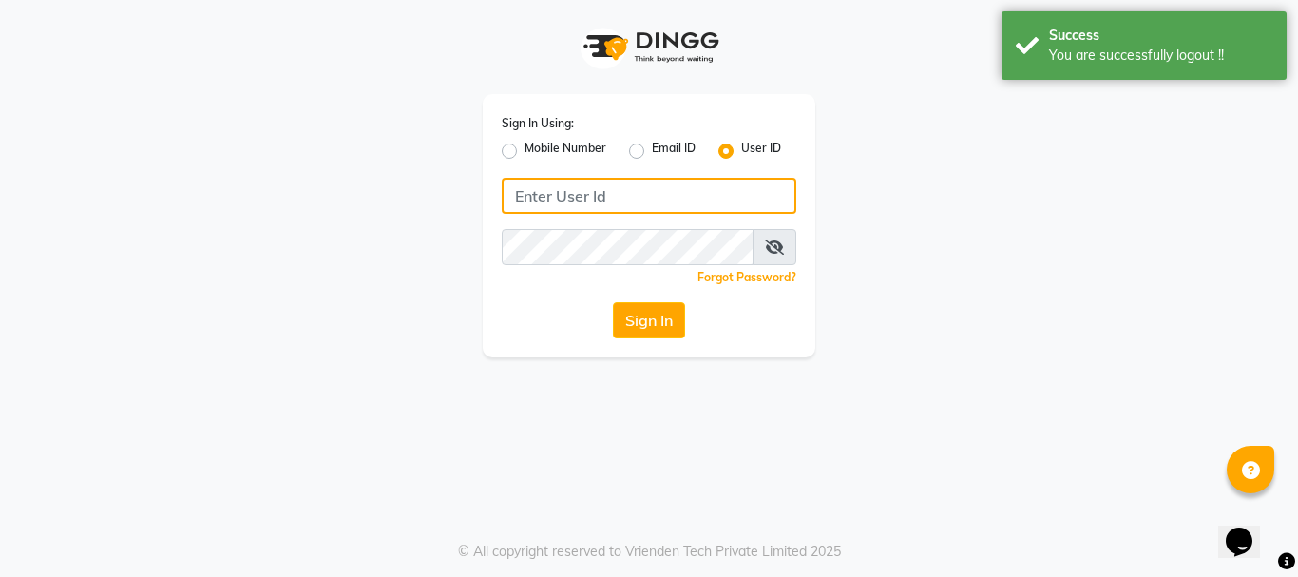
type input "9145515199"
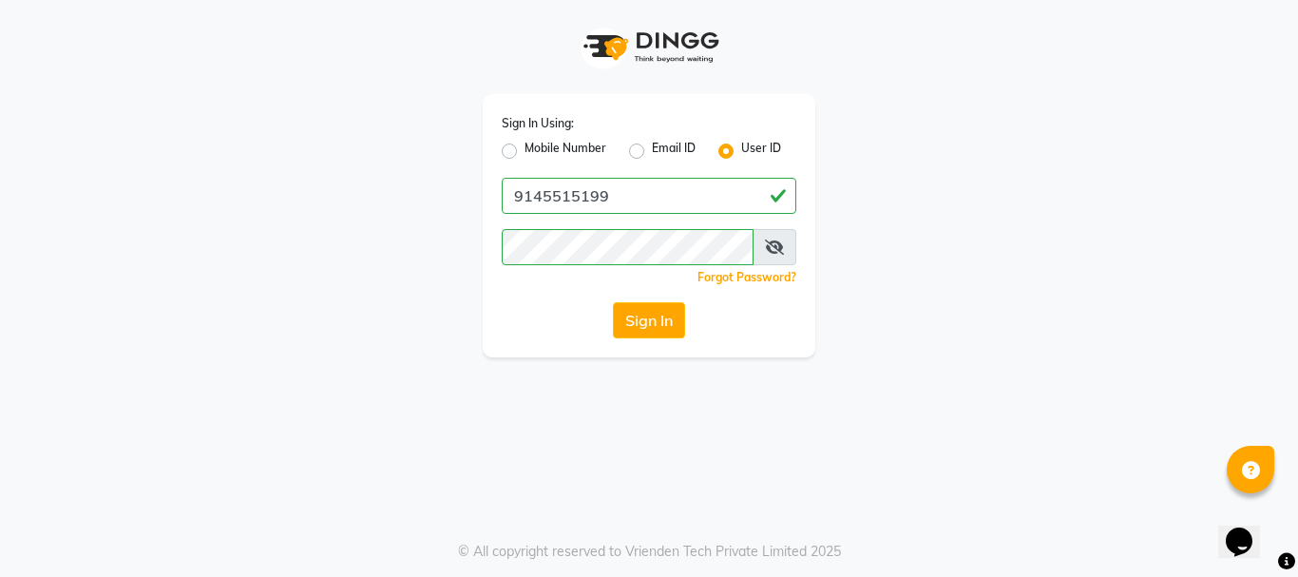
click at [525, 148] on label "Mobile Number" at bounding box center [566, 151] width 82 height 23
click at [525, 148] on input "Mobile Number" at bounding box center [531, 146] width 12 height 12
radio input "true"
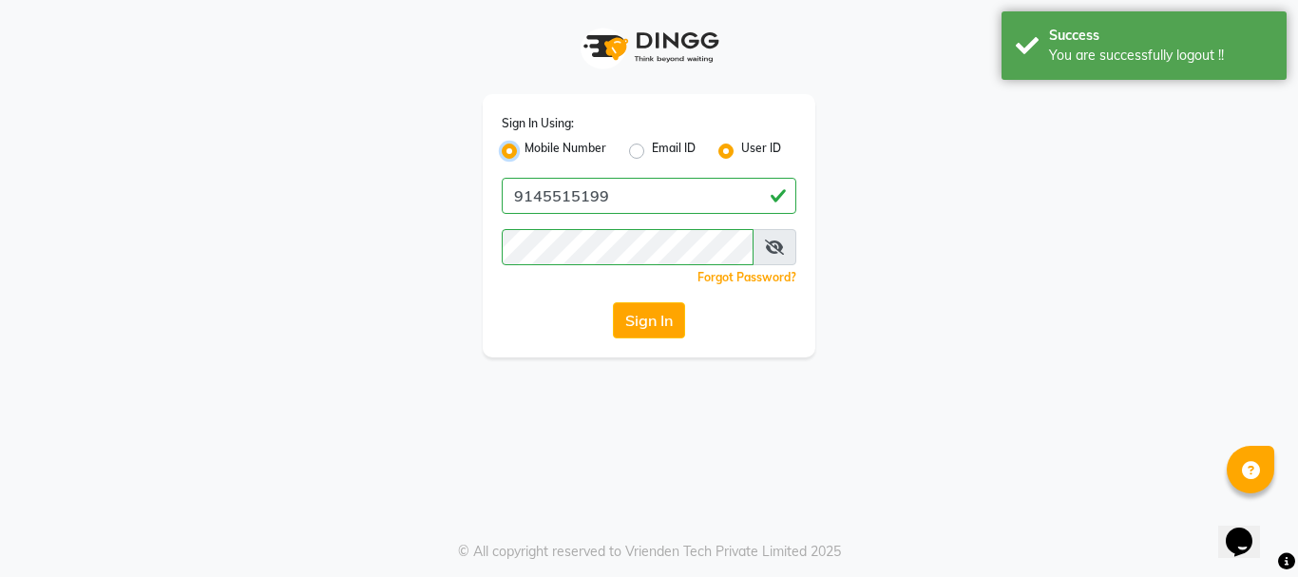
radio input "false"
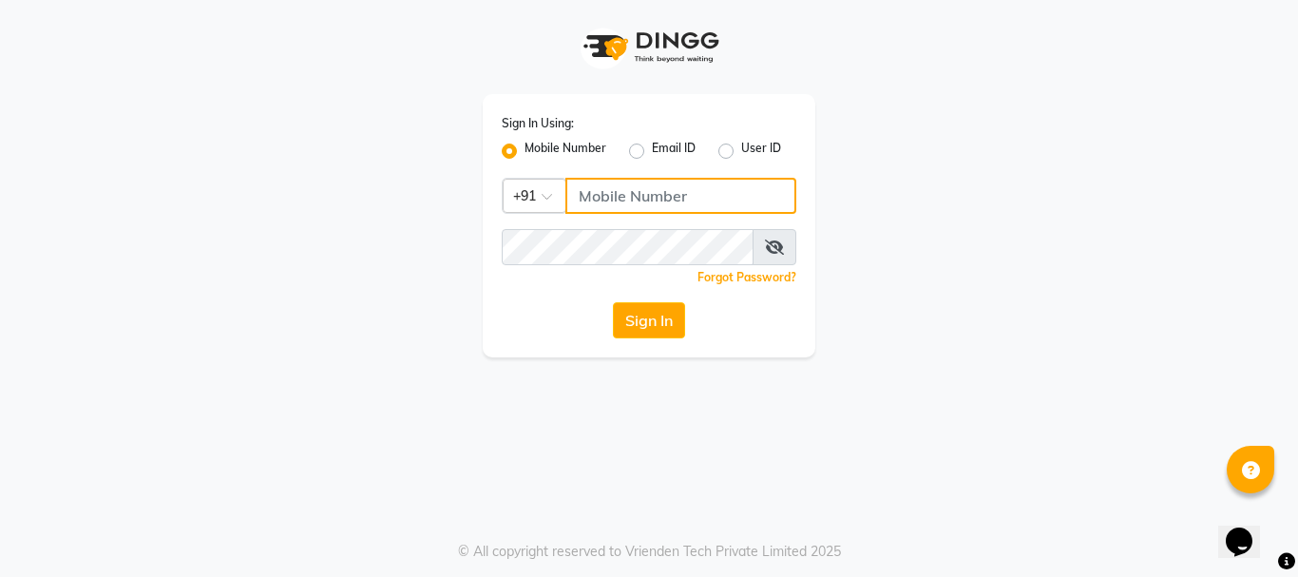
click at [607, 194] on input "Username" at bounding box center [681, 196] width 231 height 36
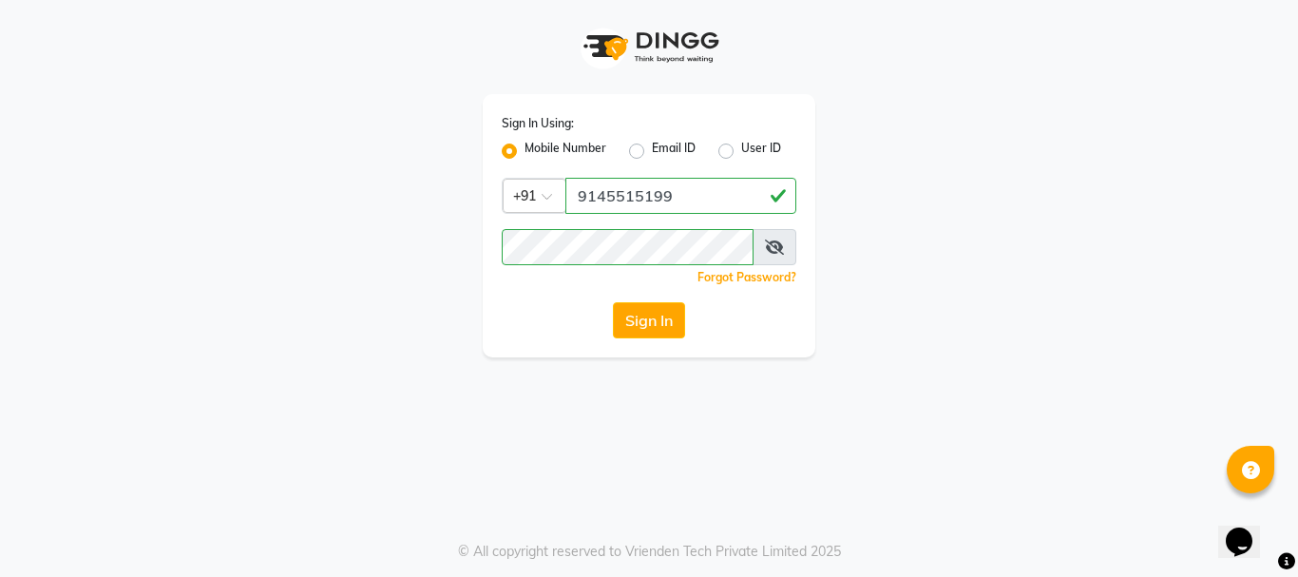
click at [618, 195] on input "9145515199" at bounding box center [681, 196] width 231 height 36
type input "9146515199"
drag, startPoint x: 659, startPoint y: 317, endPoint x: 676, endPoint y: 309, distance: 19.1
click at [674, 312] on button "Sign In" at bounding box center [649, 320] width 72 height 36
